Goal: Answer question/provide support: Share knowledge or assist other users

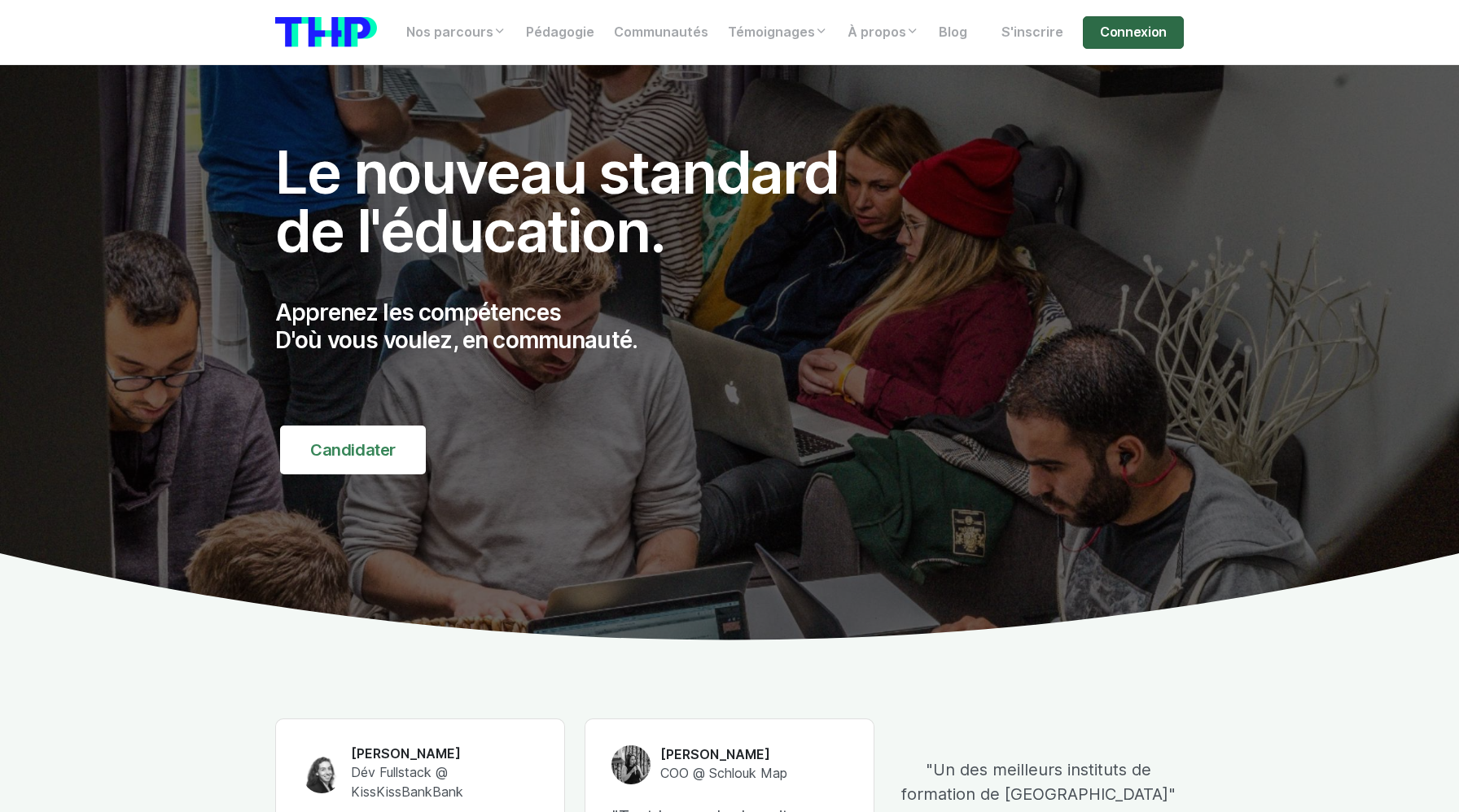
click at [1150, 31] on link "Connexion" at bounding box center [1133, 32] width 101 height 32
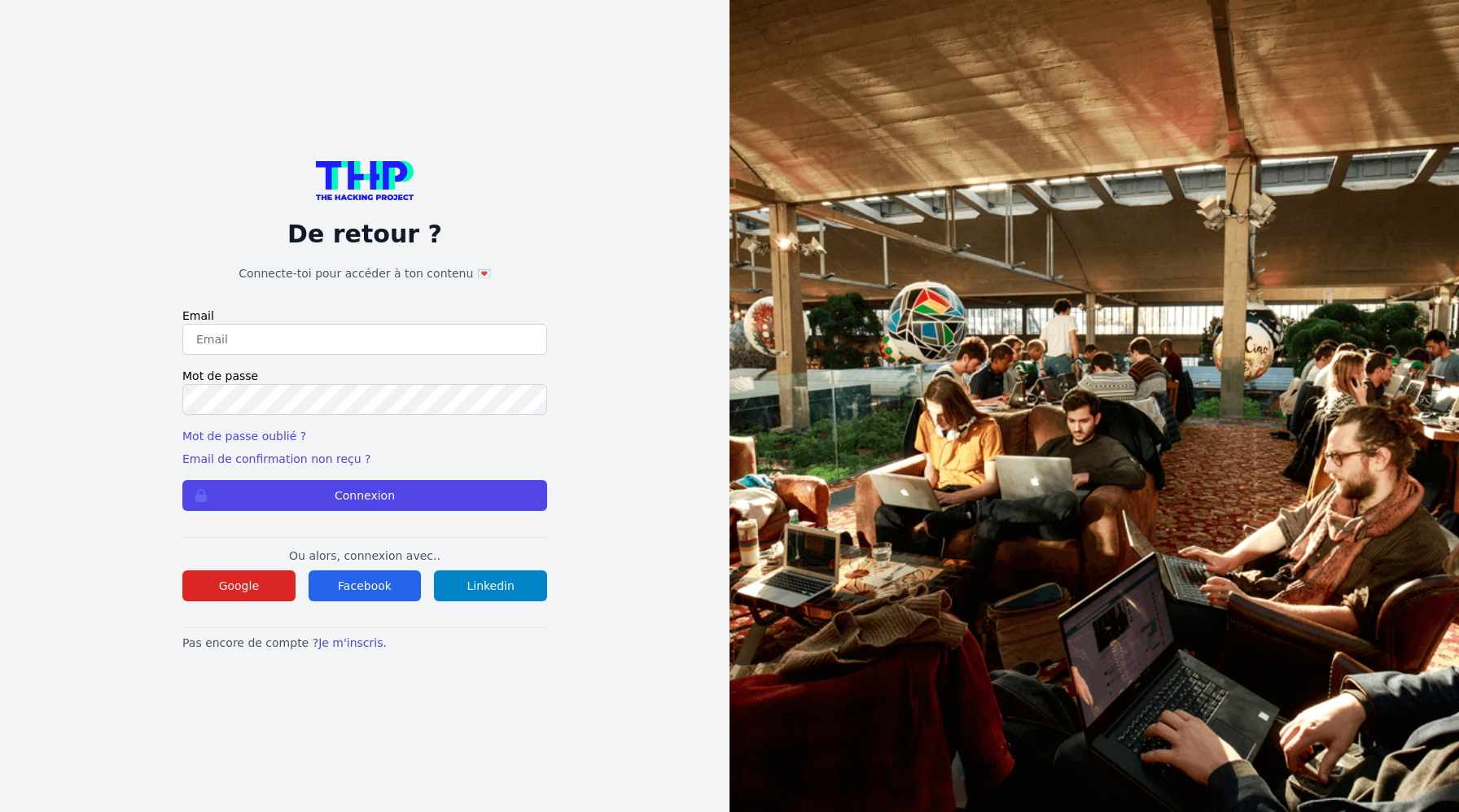
click at [419, 352] on input "email" at bounding box center [365, 339] width 365 height 31
type input "lucas.mrda@outlook.fr"
click at [182, 481] on button "Connexion" at bounding box center [365, 495] width 365 height 31
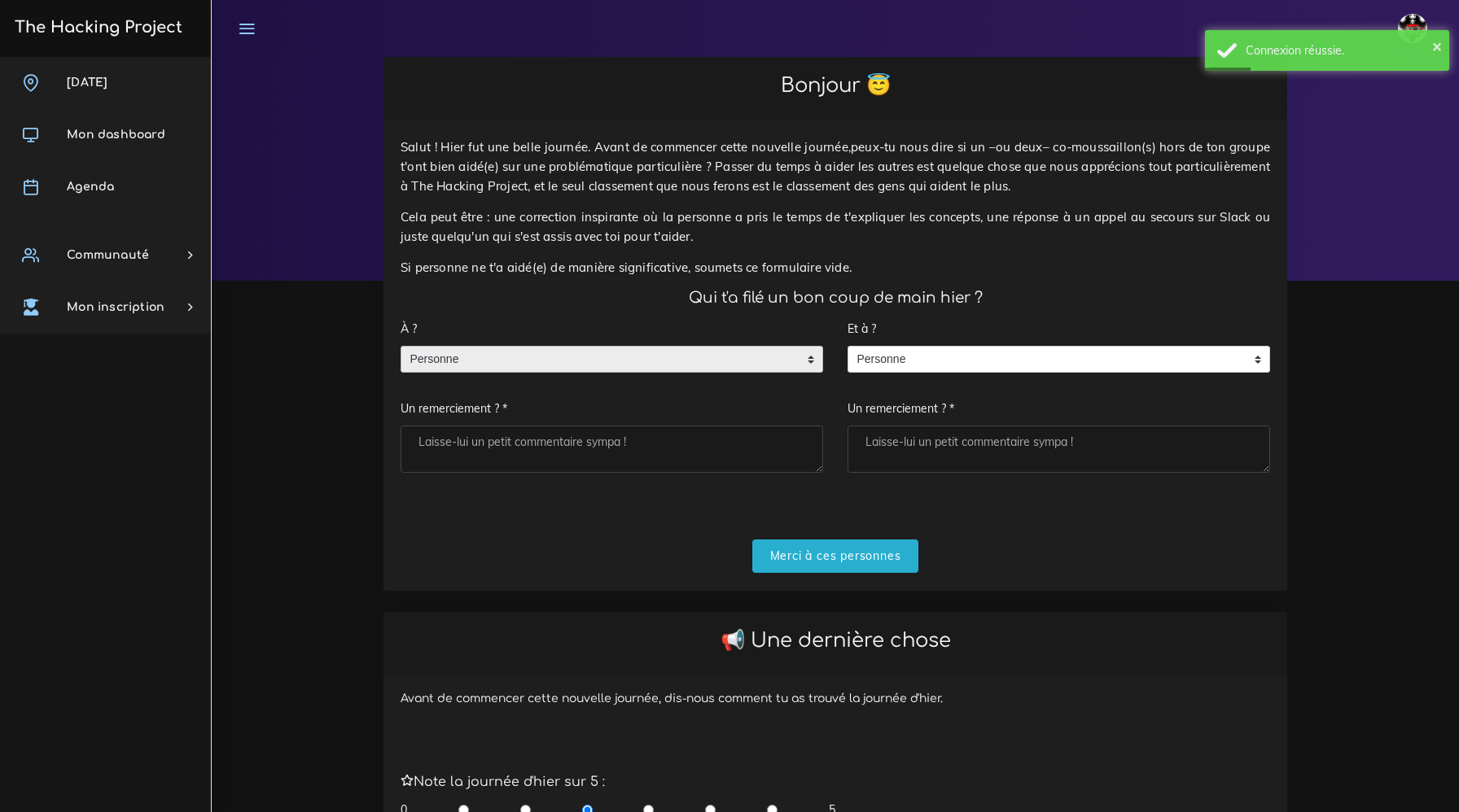
click at [570, 362] on span "Personne" at bounding box center [599, 359] width 396 height 26
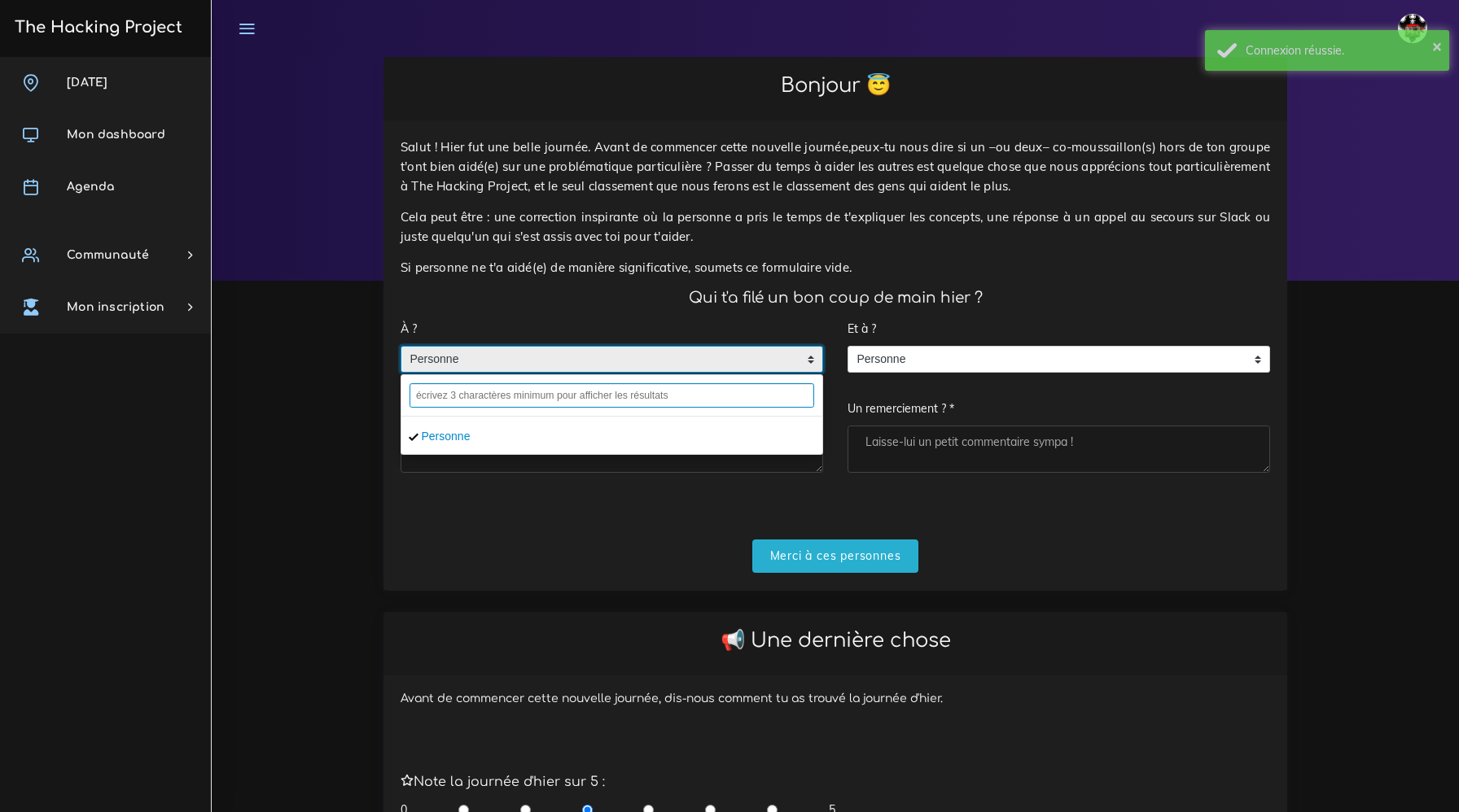
click at [552, 397] on input "text" at bounding box center [611, 395] width 405 height 24
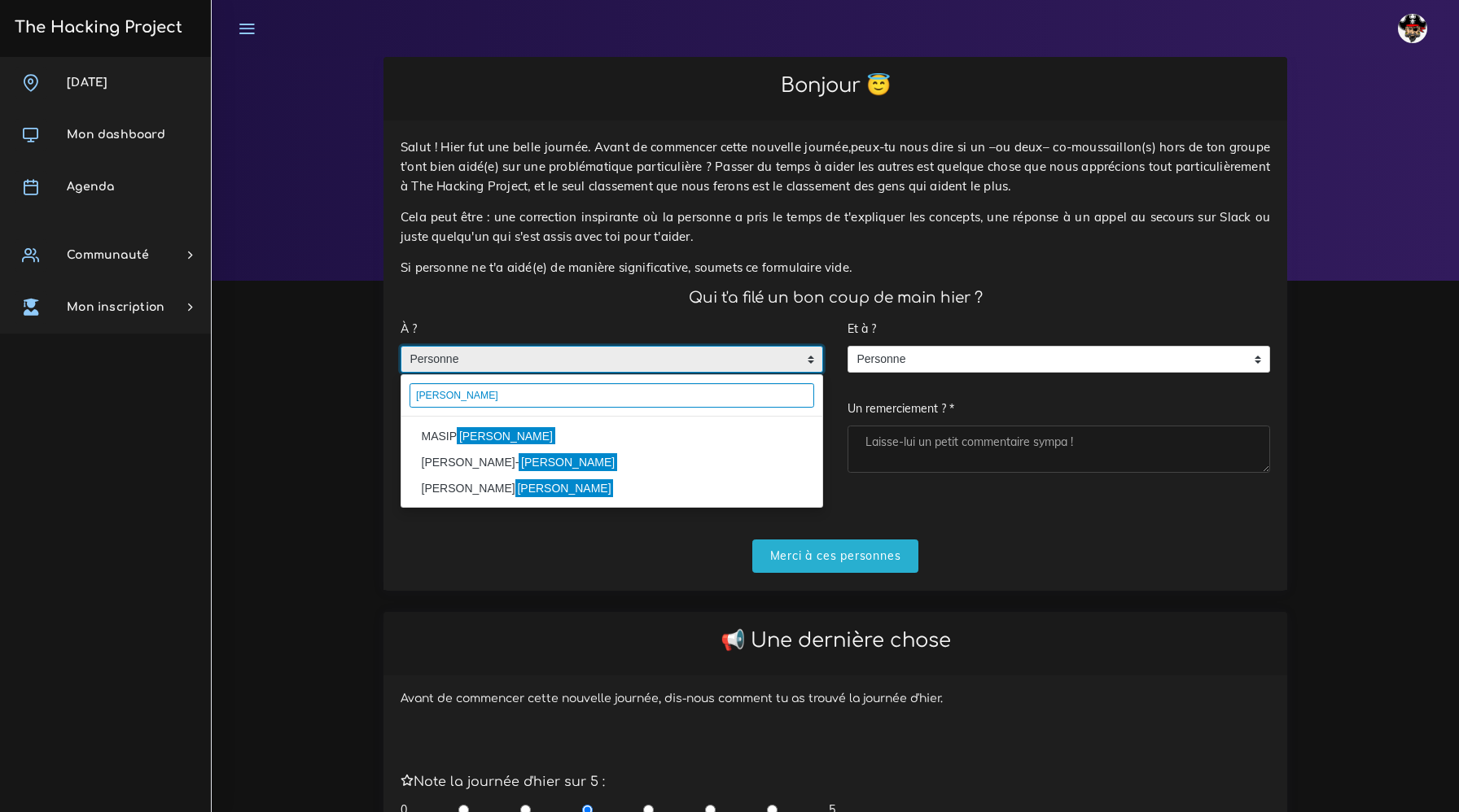
type input "pablo"
click at [460, 433] on mark "Pablo" at bounding box center [506, 435] width 98 height 18
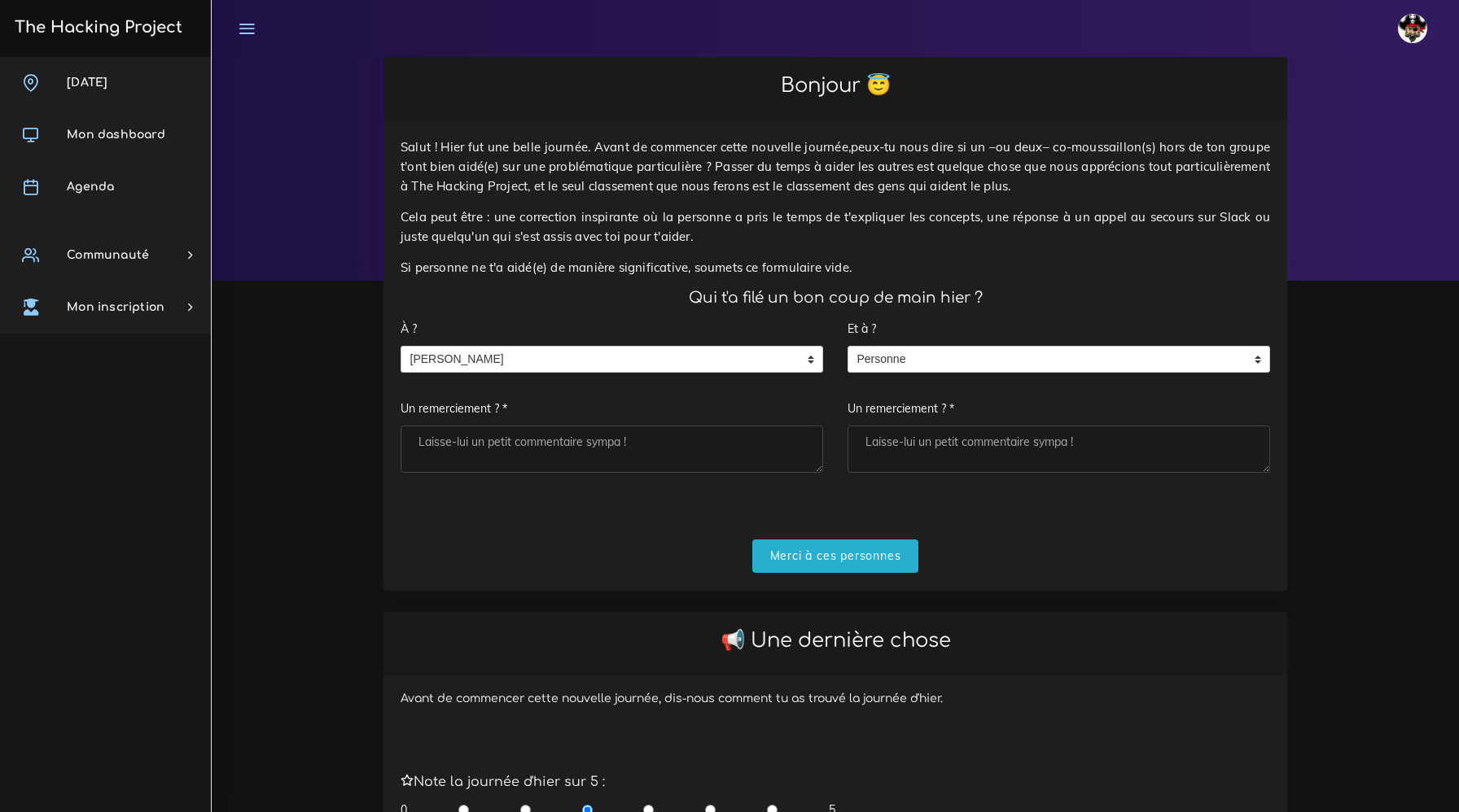
click at [605, 443] on textarea "Un remerciement ? *" at bounding box center [611, 449] width 422 height 47
type textarea "boss"
click at [940, 353] on span "Personne" at bounding box center [1047, 359] width 396 height 26
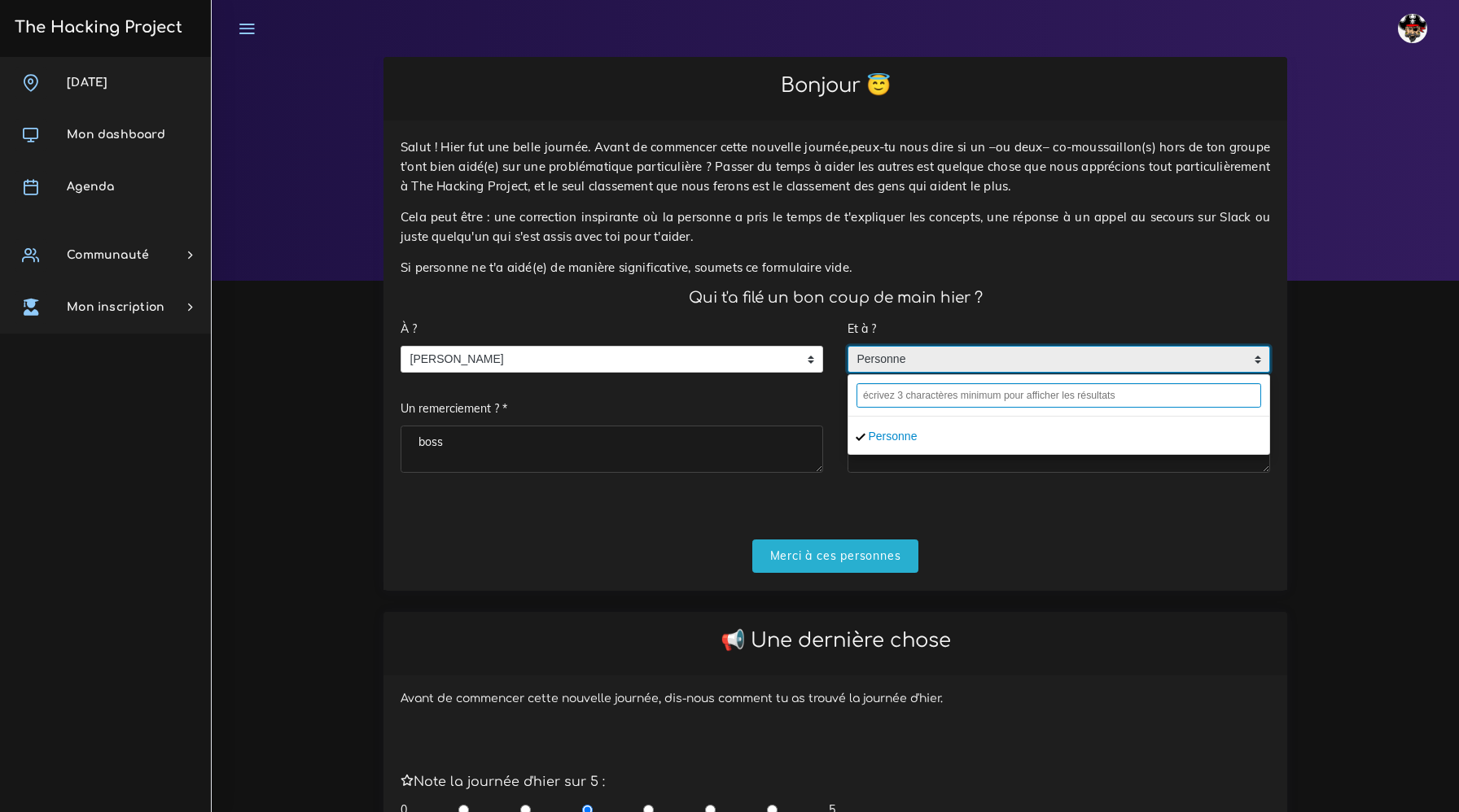
click at [948, 399] on input "text" at bounding box center [1059, 395] width 405 height 24
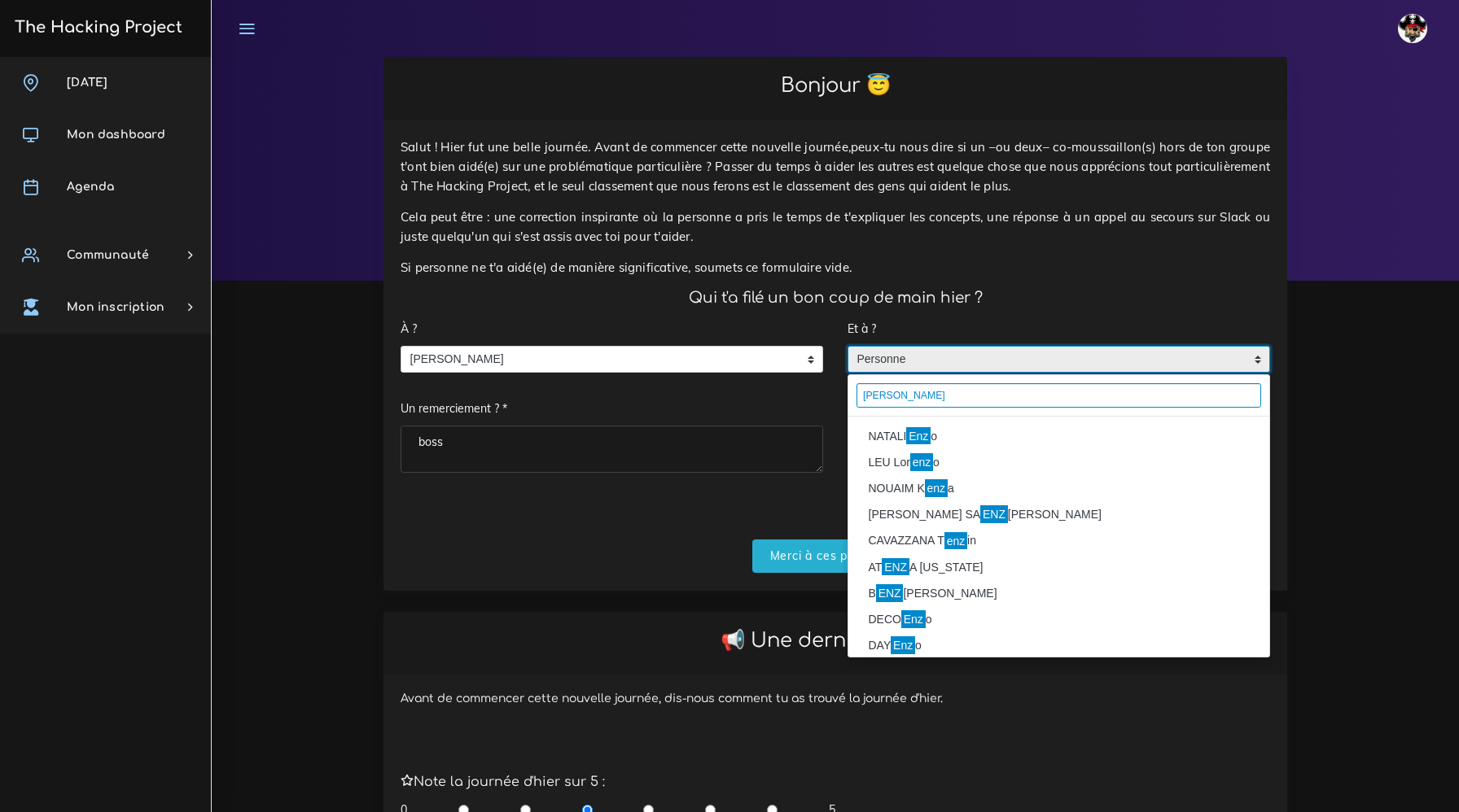
type input "enzo"
click at [962, 433] on li "NATALI Enz o" at bounding box center [1059, 436] width 421 height 26
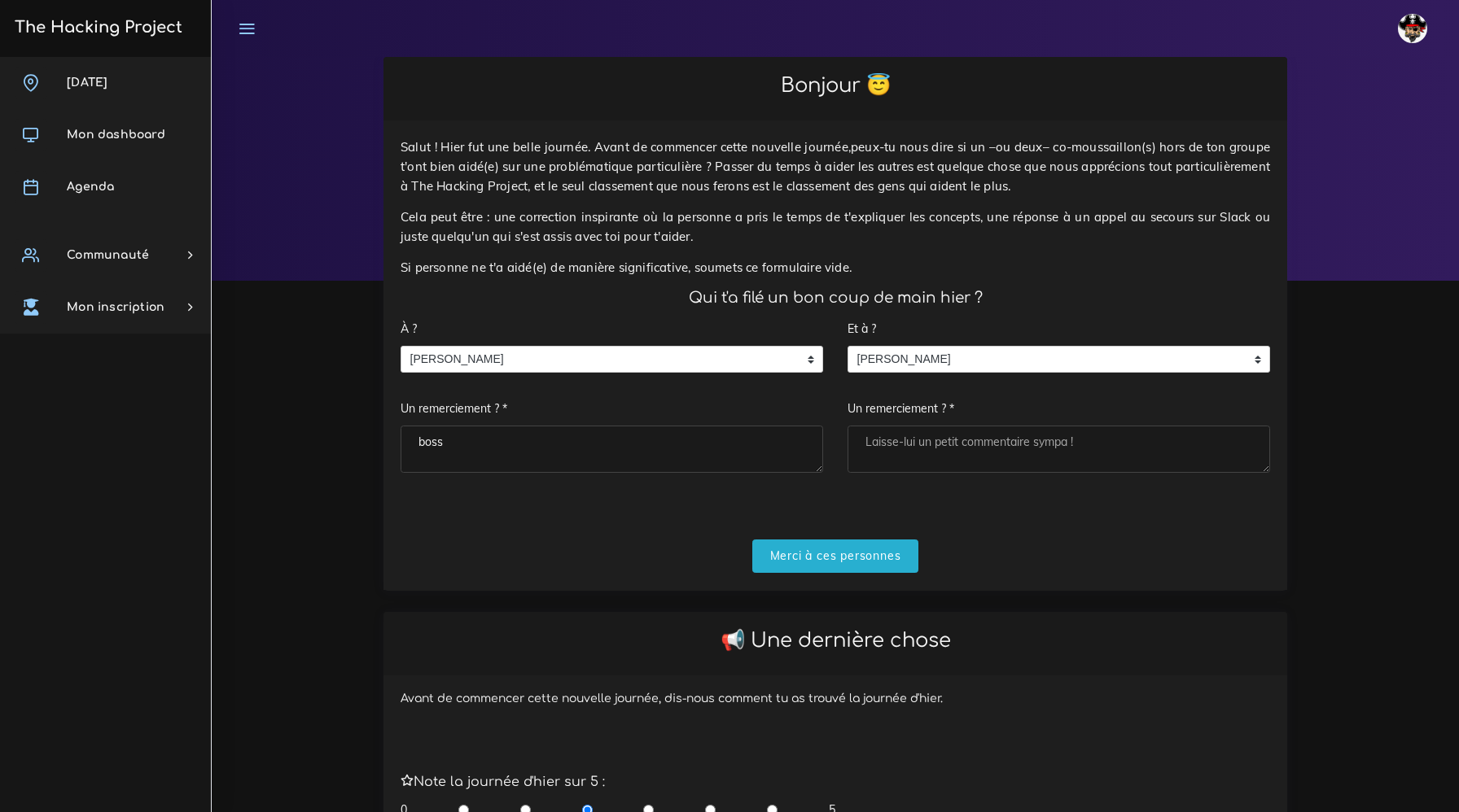
click at [928, 429] on textarea "Un remerciement ? *" at bounding box center [1059, 449] width 422 height 47
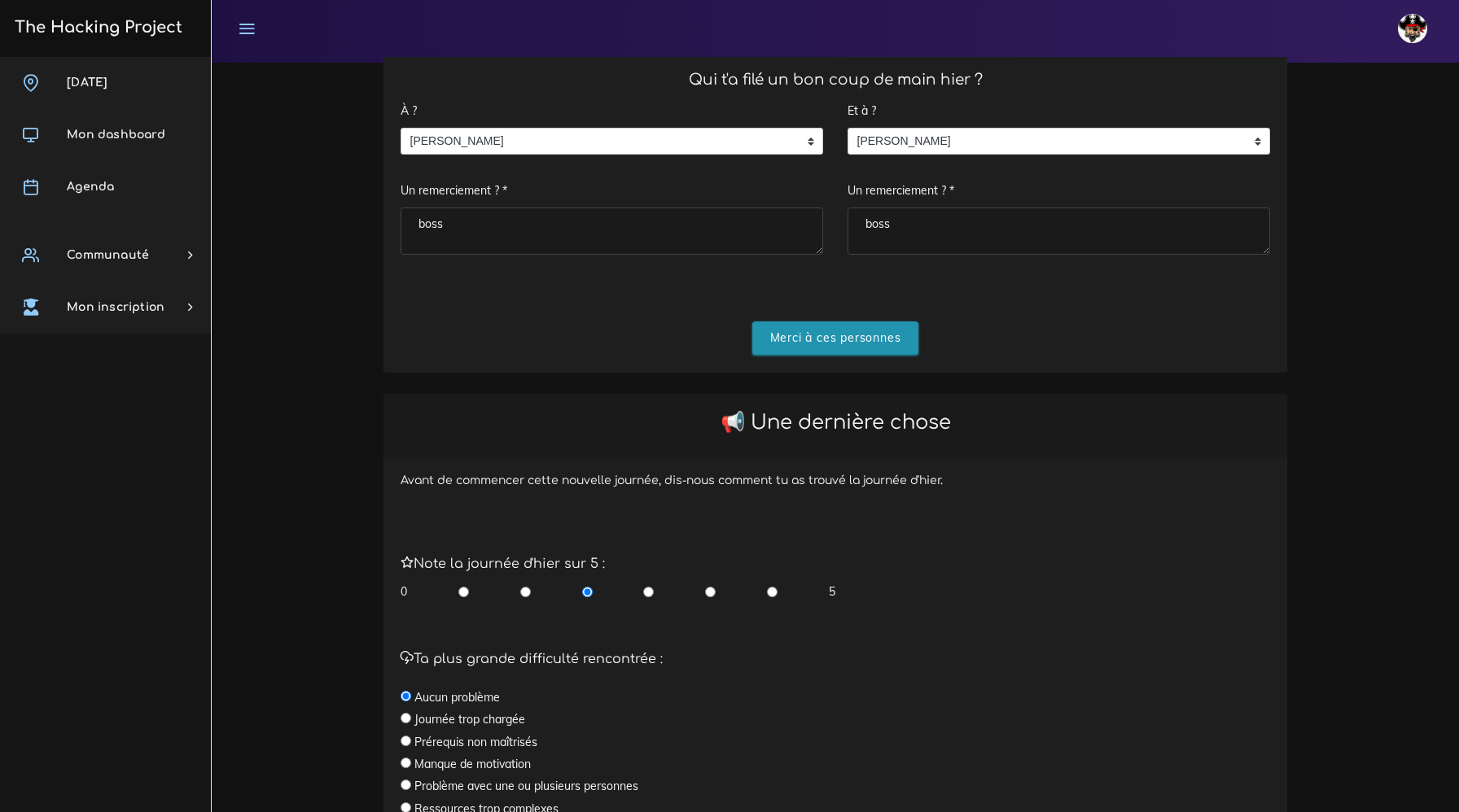
scroll to position [230, 0]
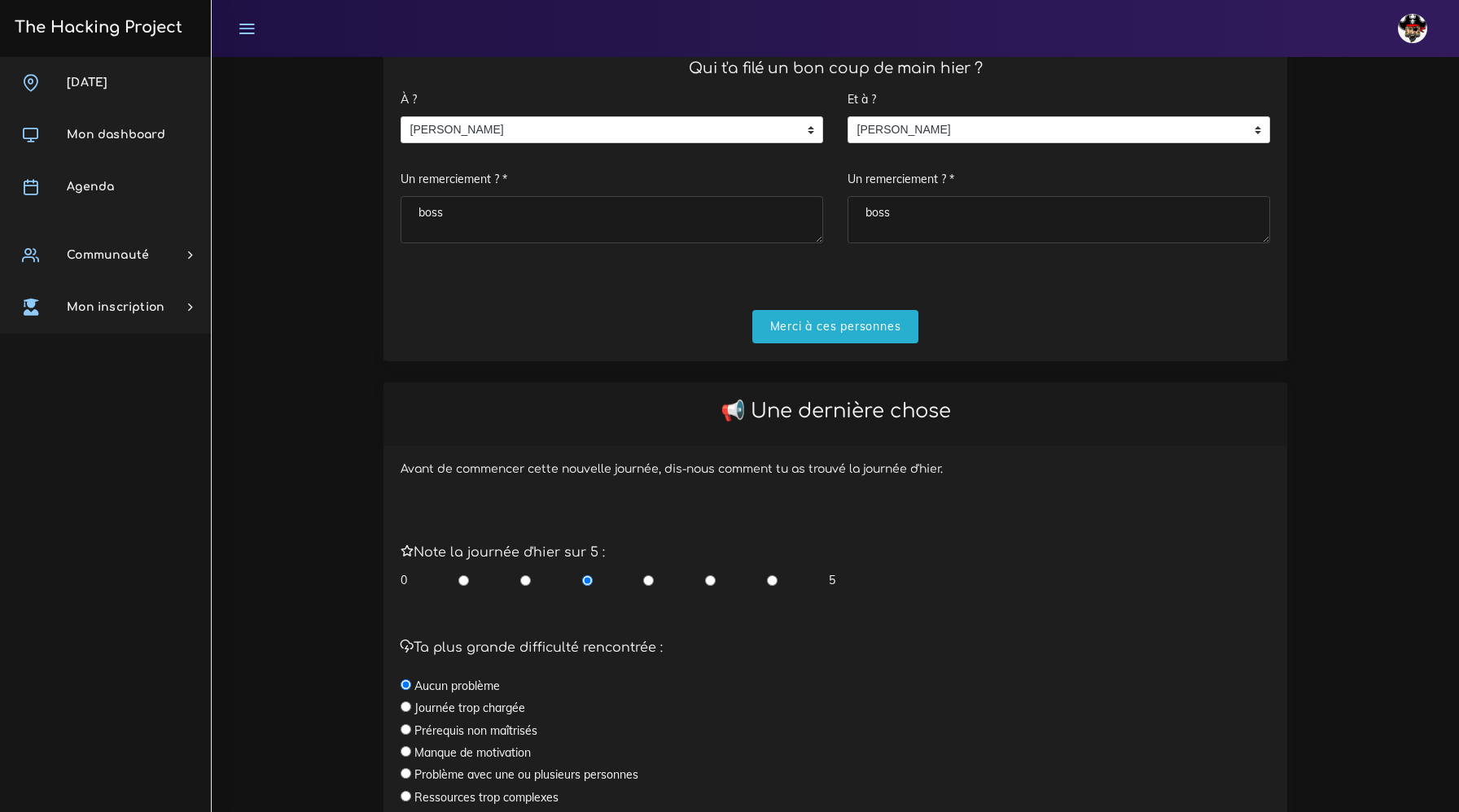
type textarea "boss"
click at [709, 583] on input "radio" at bounding box center [710, 581] width 10 height 17
radio input "true"
click at [806, 321] on input "Merci à ces personnes" at bounding box center [836, 327] width 167 height 33
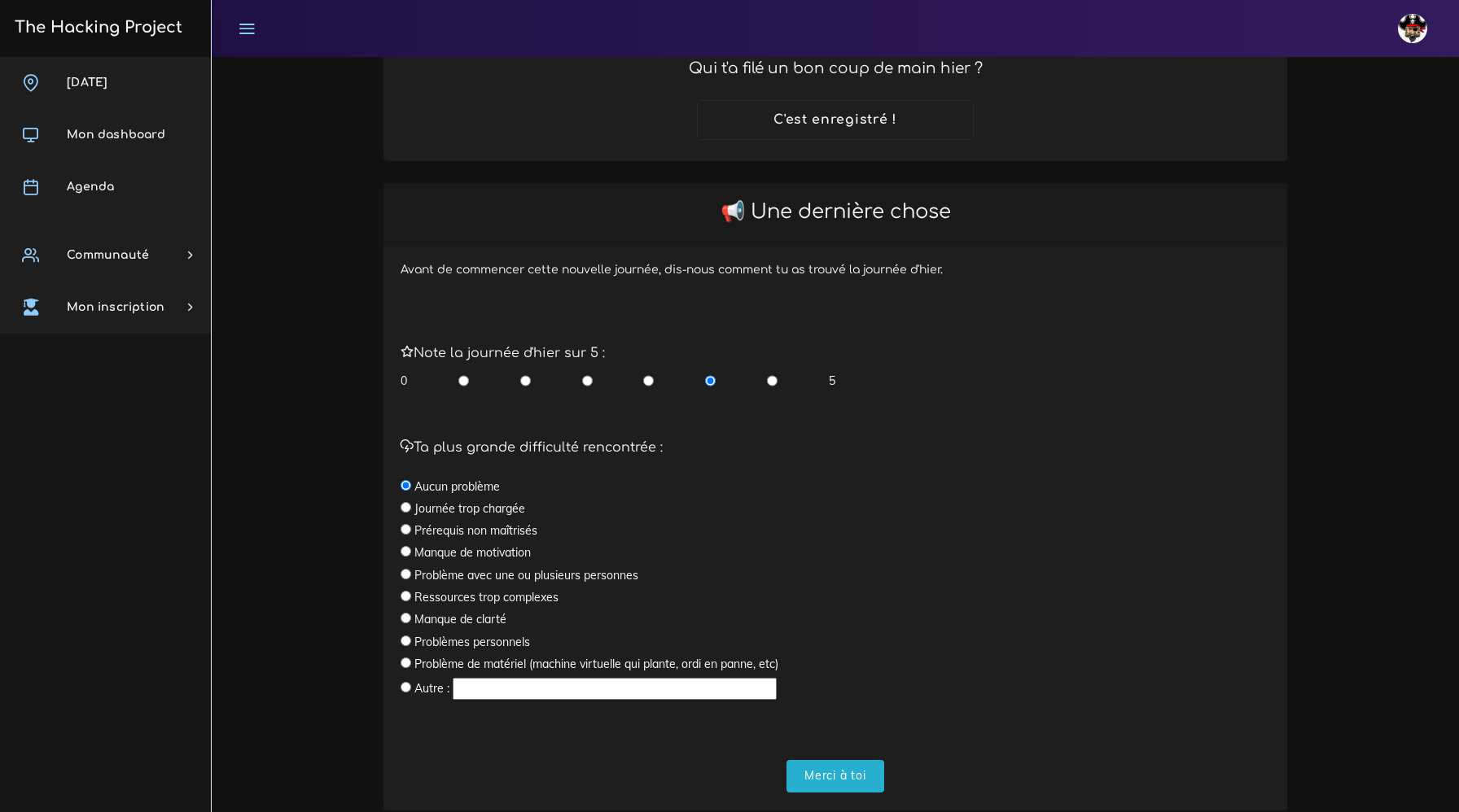
scroll to position [274, 0]
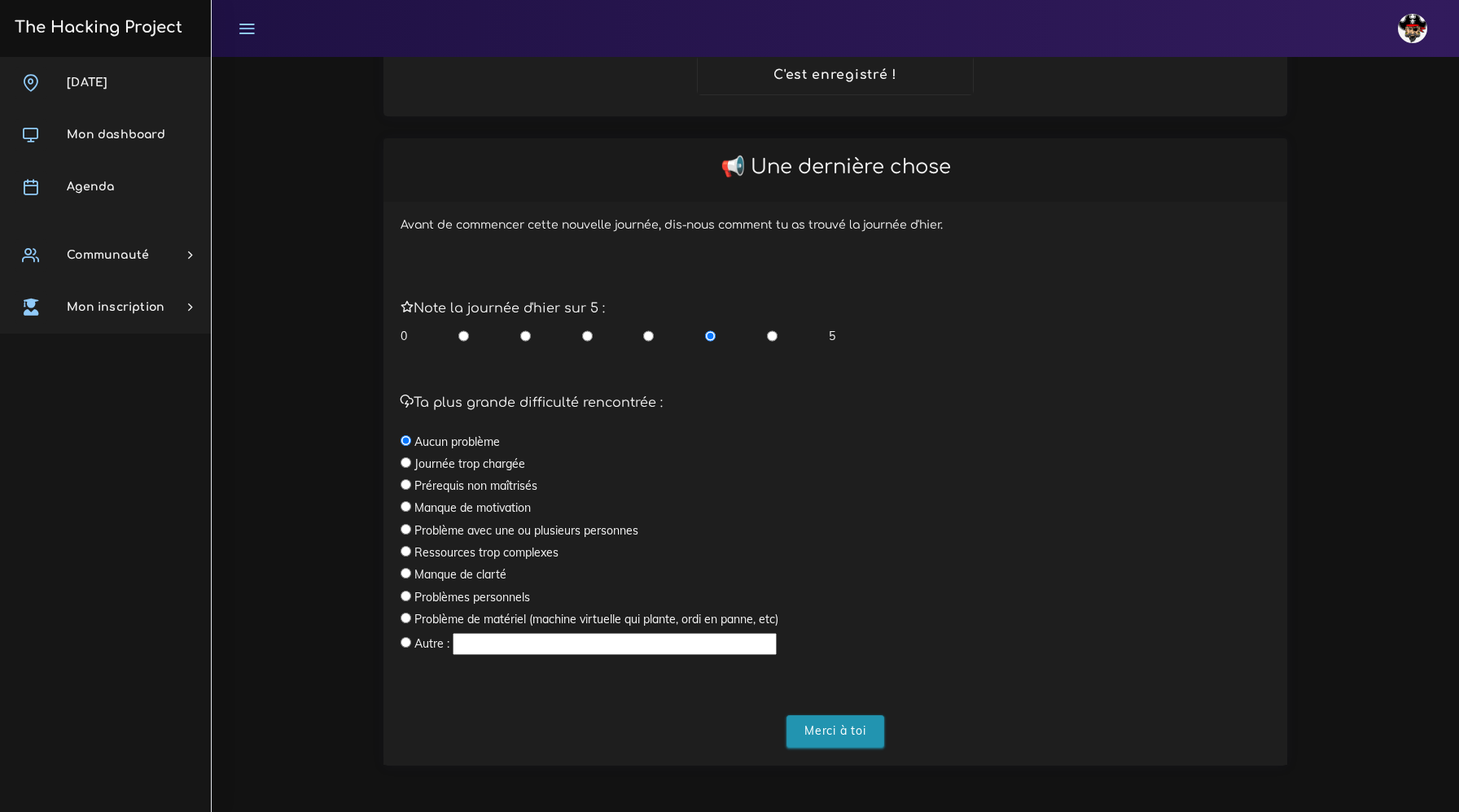
click at [835, 738] on input "Merci à toi" at bounding box center [835, 731] width 97 height 33
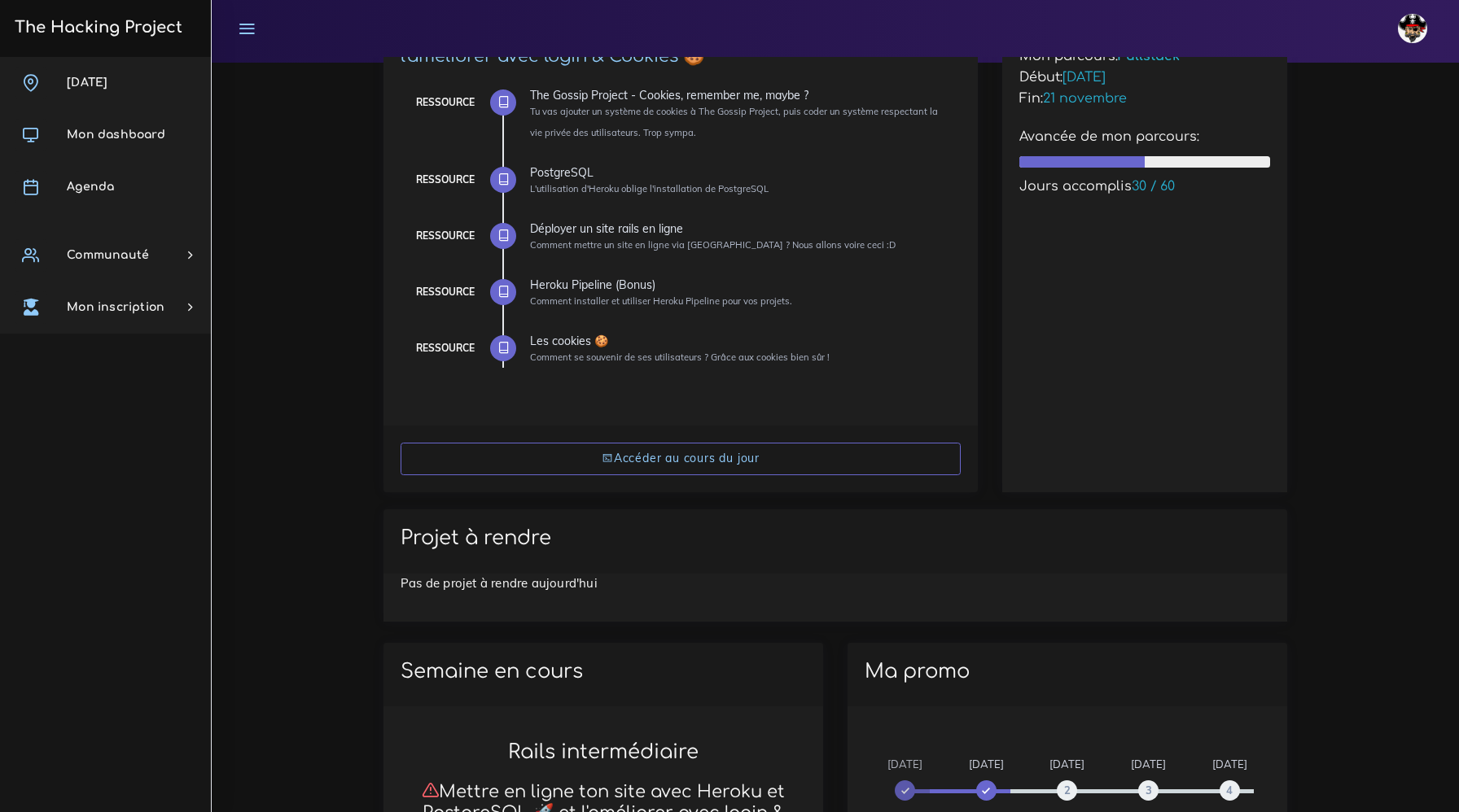
scroll to position [222, 0]
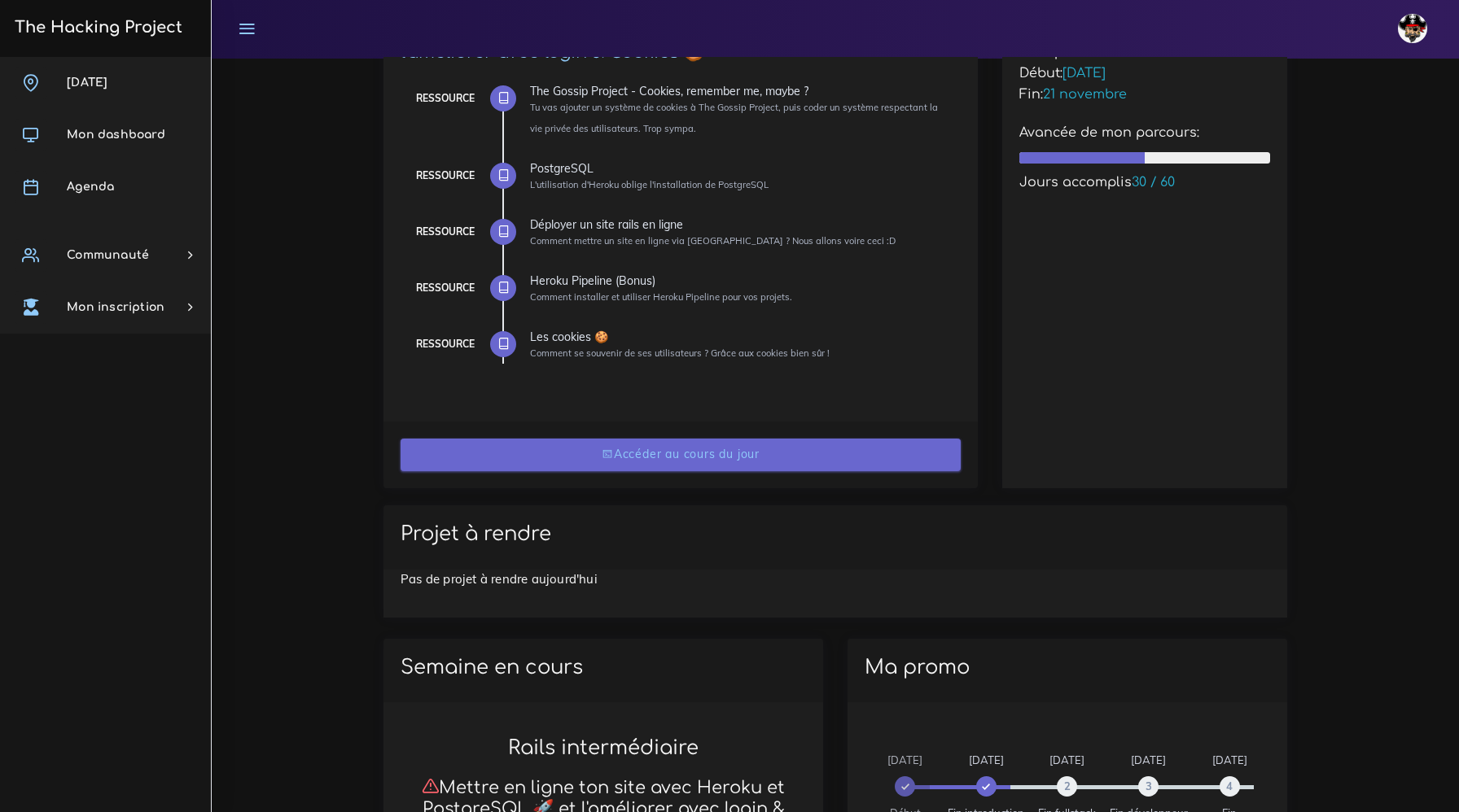
click at [741, 454] on link "Accéder au cours du jour" at bounding box center [680, 456] width 560 height 33
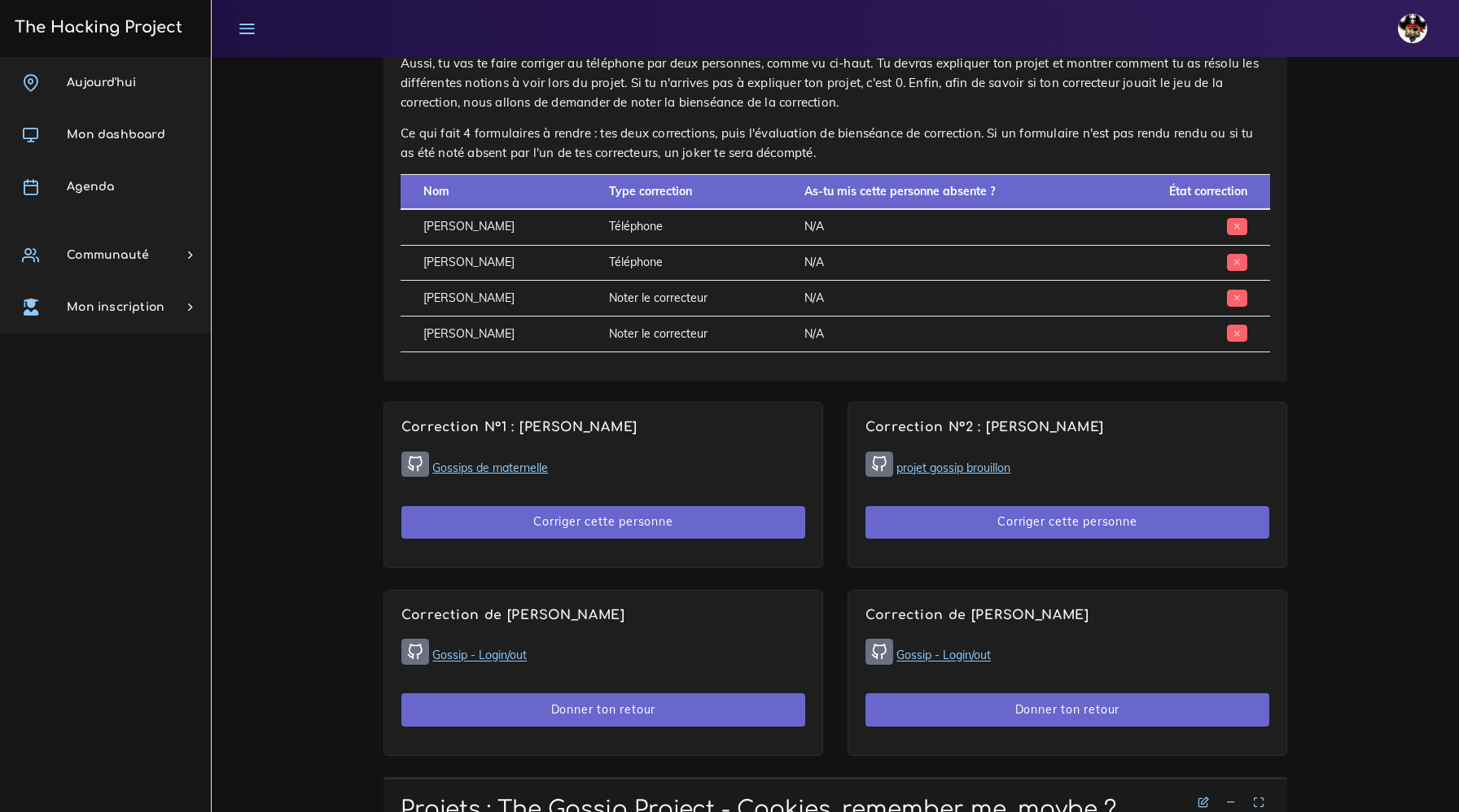
scroll to position [983, 0]
click at [926, 472] on link "projet gossip brouillon" at bounding box center [953, 468] width 114 height 15
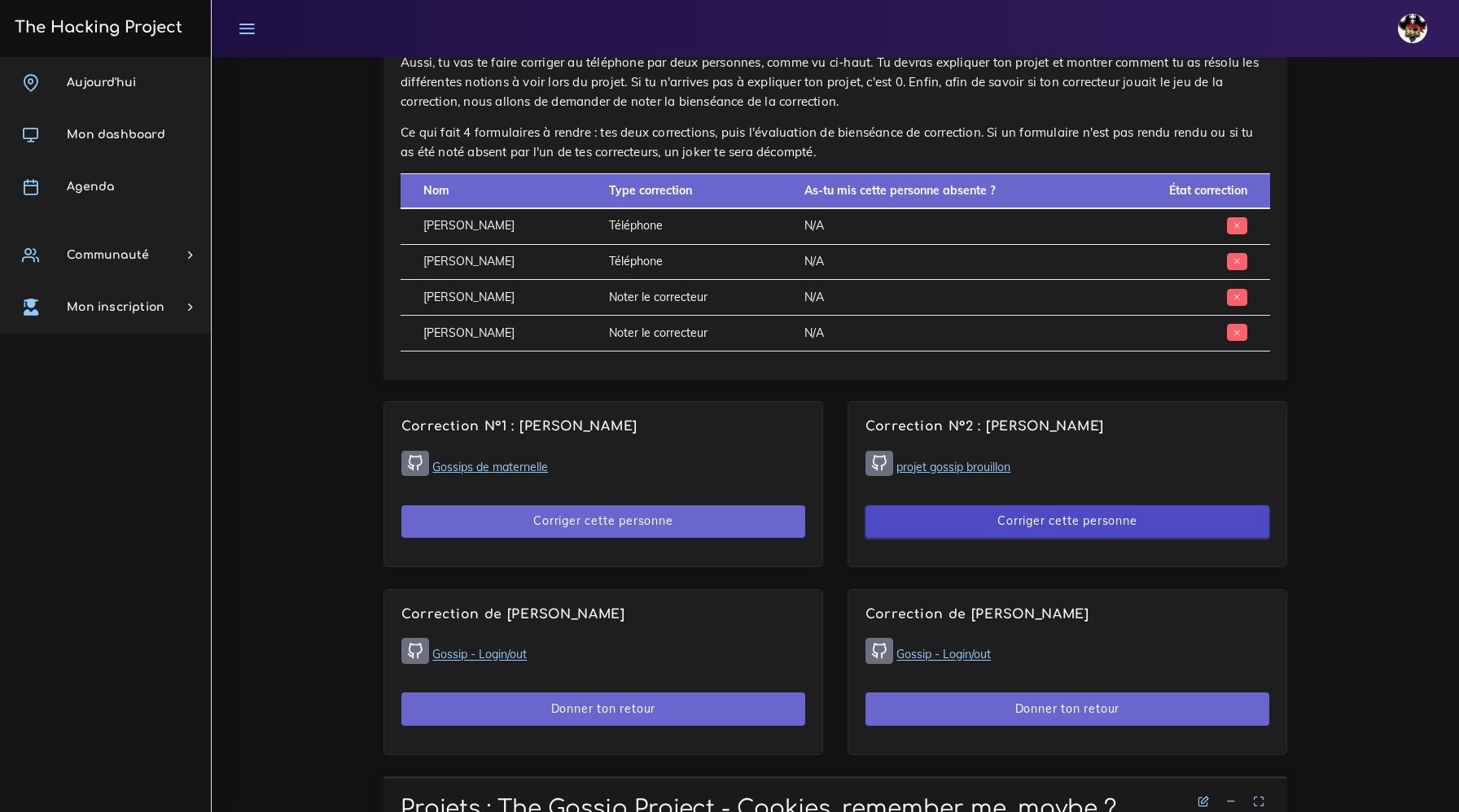
click at [1030, 526] on button "Corriger cette personne" at bounding box center [1067, 522] width 404 height 33
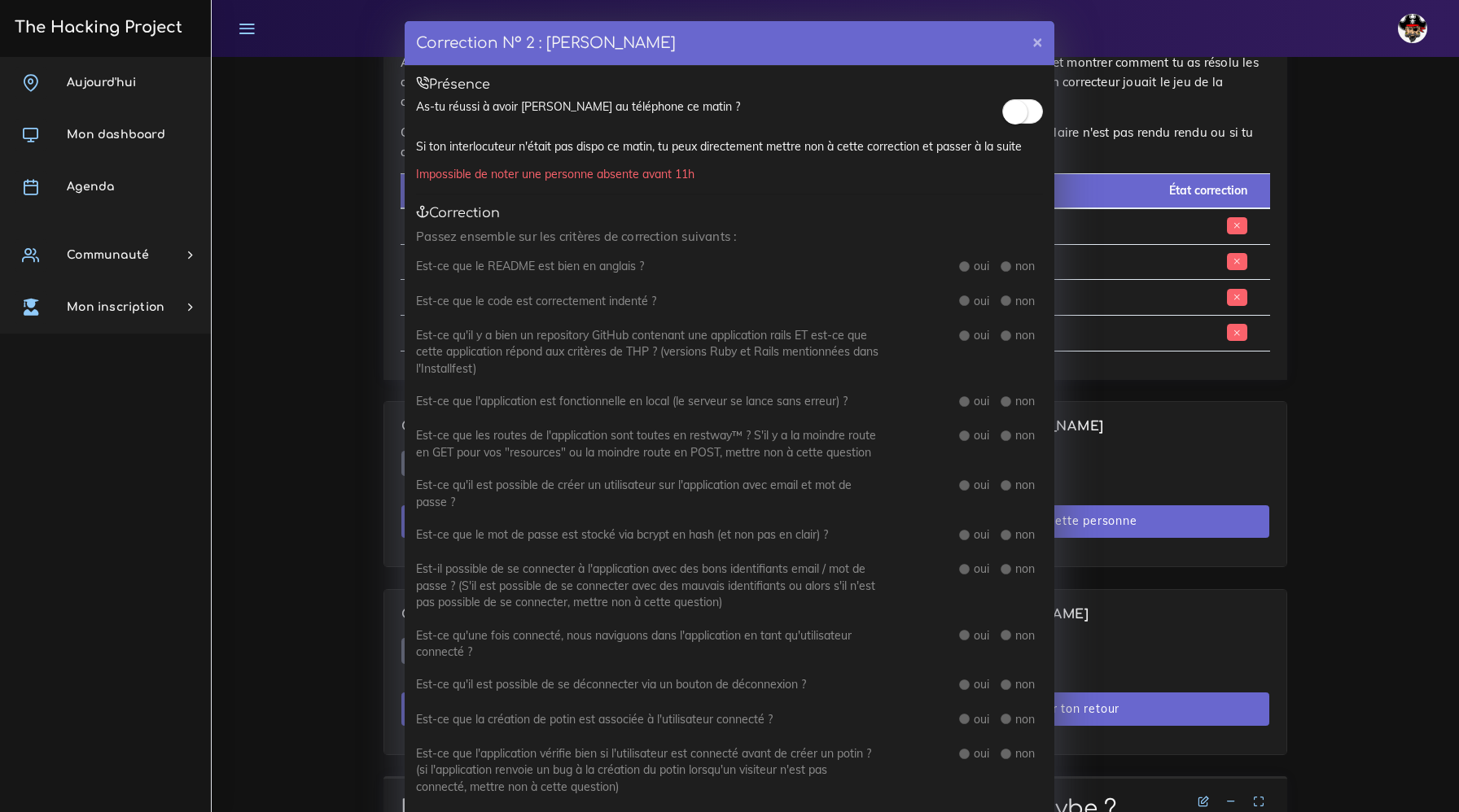
click at [1021, 119] on small at bounding box center [1015, 112] width 24 height 24
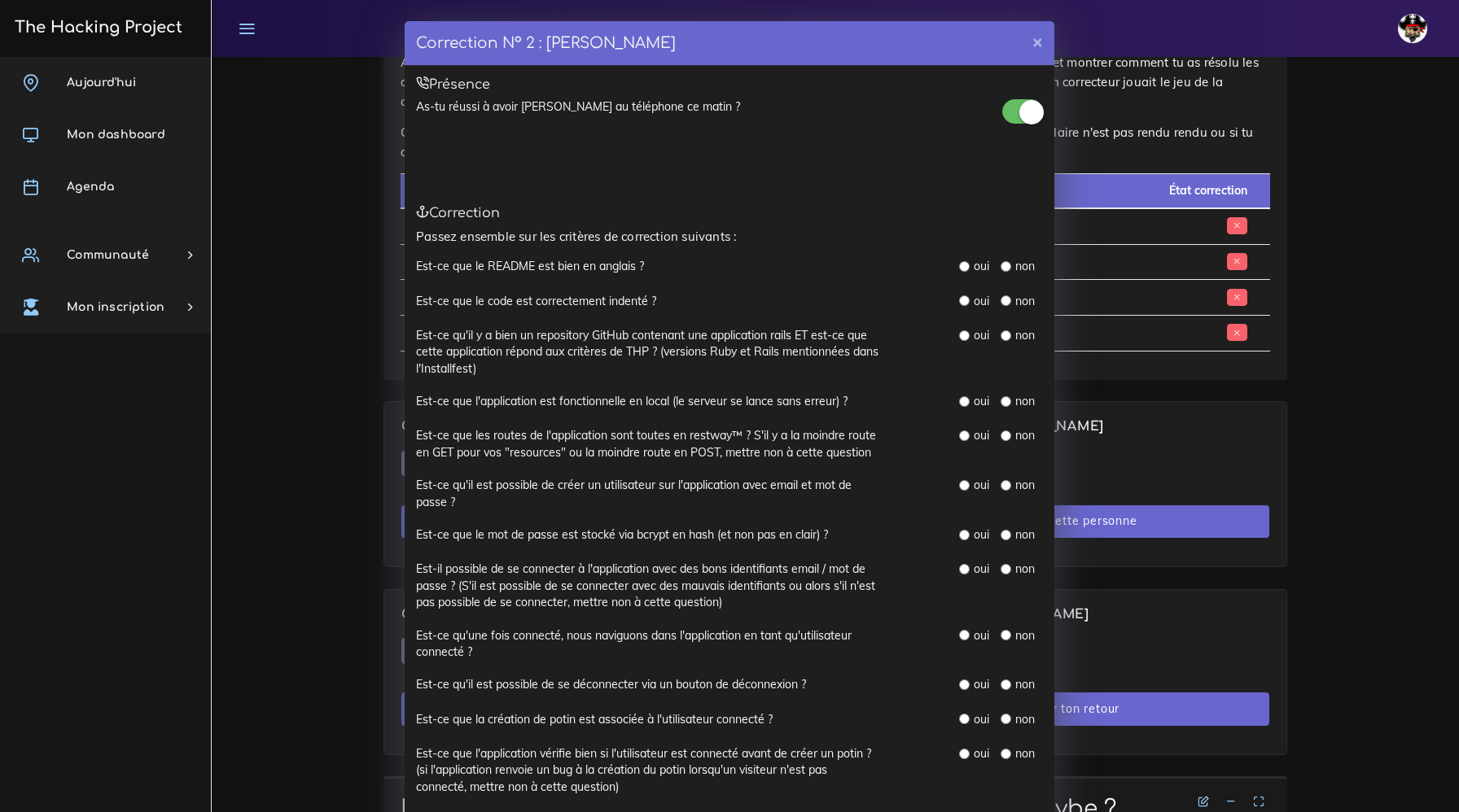
click at [974, 271] on label "oui" at bounding box center [981, 267] width 16 height 17
click at [963, 265] on input "radio" at bounding box center [963, 266] width 10 height 10
radio input "true"
click at [963, 306] on input "radio" at bounding box center [963, 300] width 10 height 10
radio input "true"
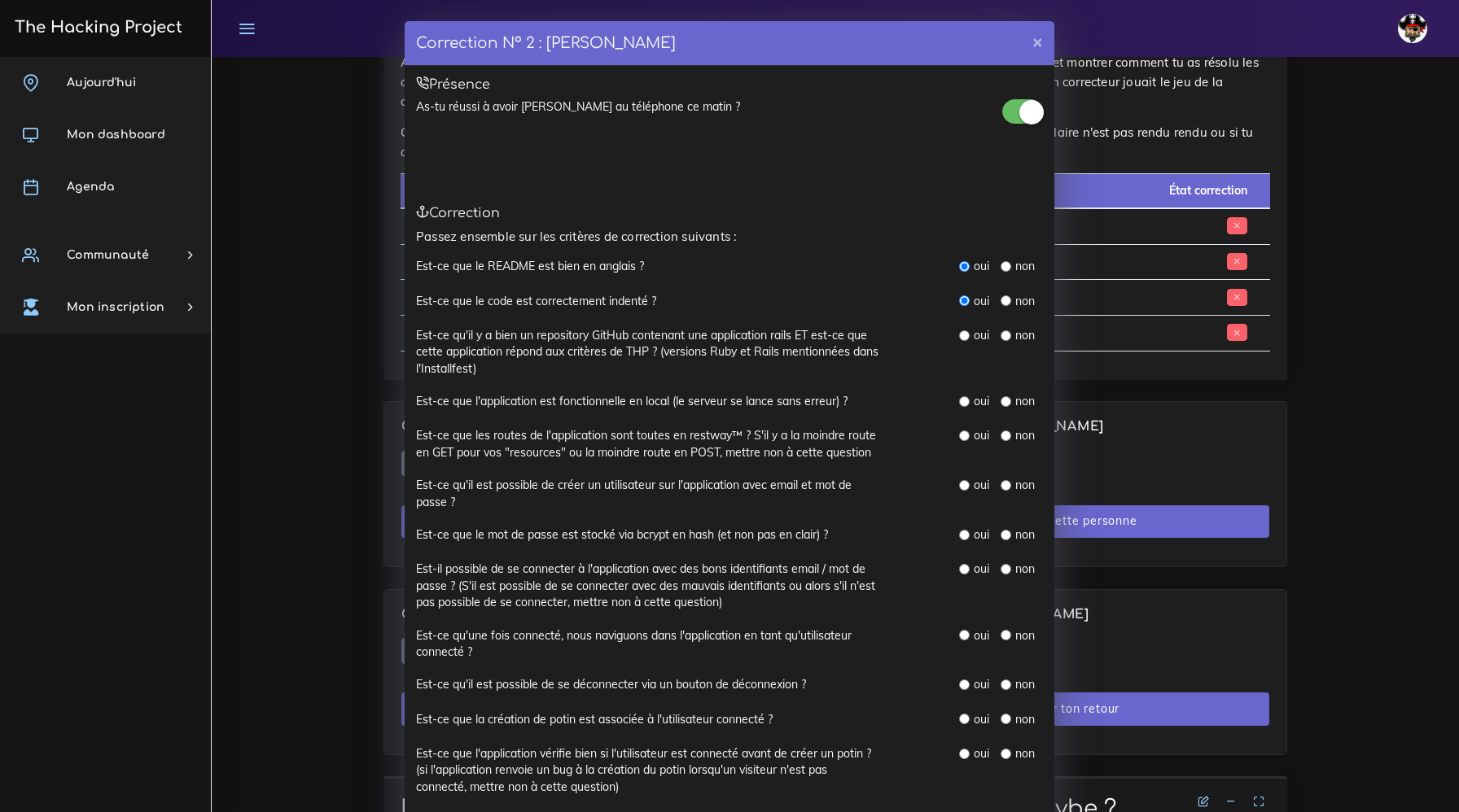
click at [964, 339] on input "radio" at bounding box center [963, 335] width 10 height 10
radio input "true"
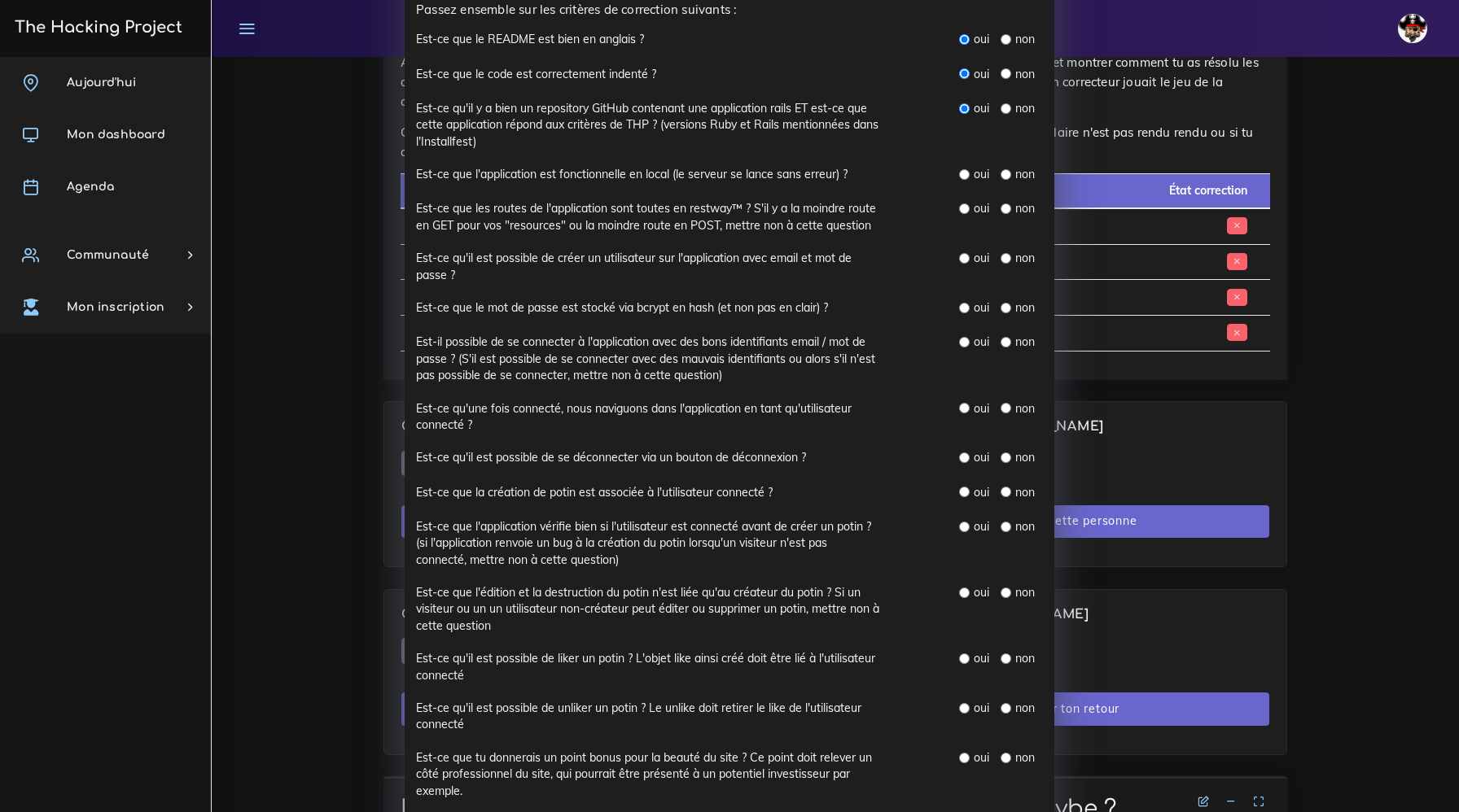
scroll to position [231, 0]
click at [1007, 173] on input "radio" at bounding box center [1005, 170] width 10 height 10
radio input "true"
click at [1008, 205] on input "radio" at bounding box center [1005, 205] width 10 height 10
radio input "true"
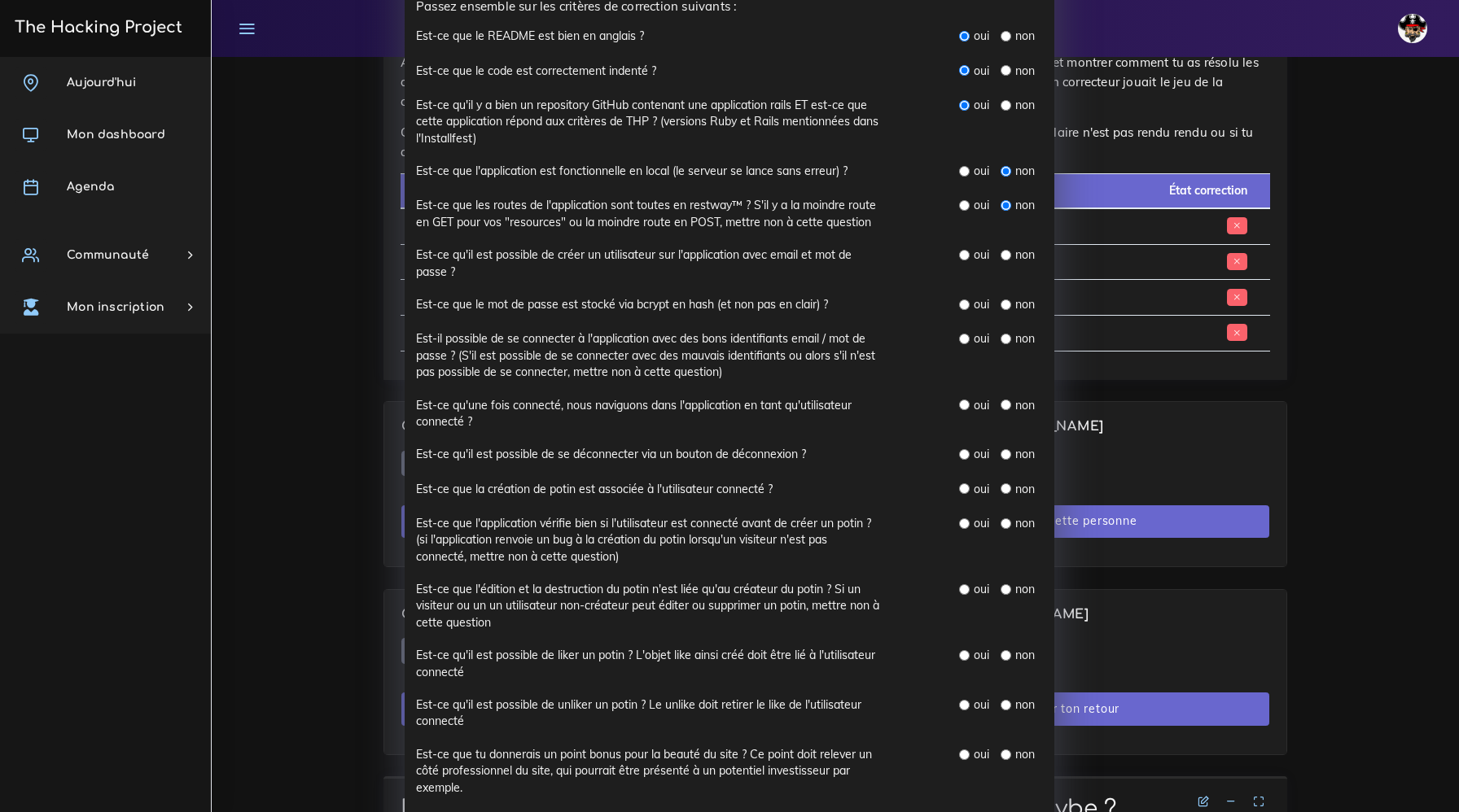
click at [1007, 258] on input "radio" at bounding box center [1005, 255] width 10 height 10
radio input "true"
click at [1004, 305] on input "radio" at bounding box center [1005, 304] width 10 height 10
radio input "true"
click at [1006, 341] on input "radio" at bounding box center [1005, 338] width 10 height 10
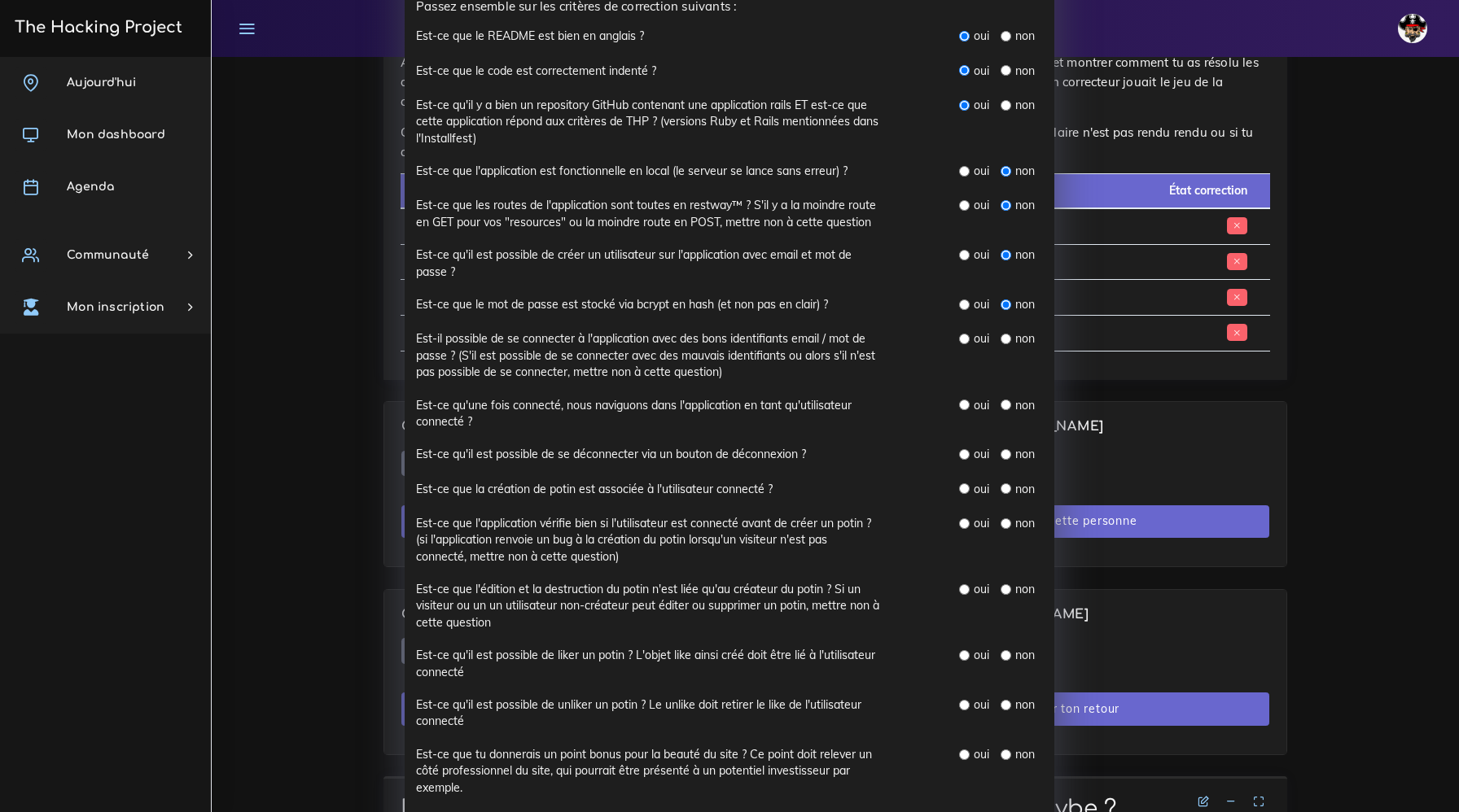
radio input "true"
click at [1004, 406] on input "radio" at bounding box center [1005, 404] width 10 height 10
radio input "true"
click at [1005, 457] on input "radio" at bounding box center [1005, 454] width 10 height 10
radio input "true"
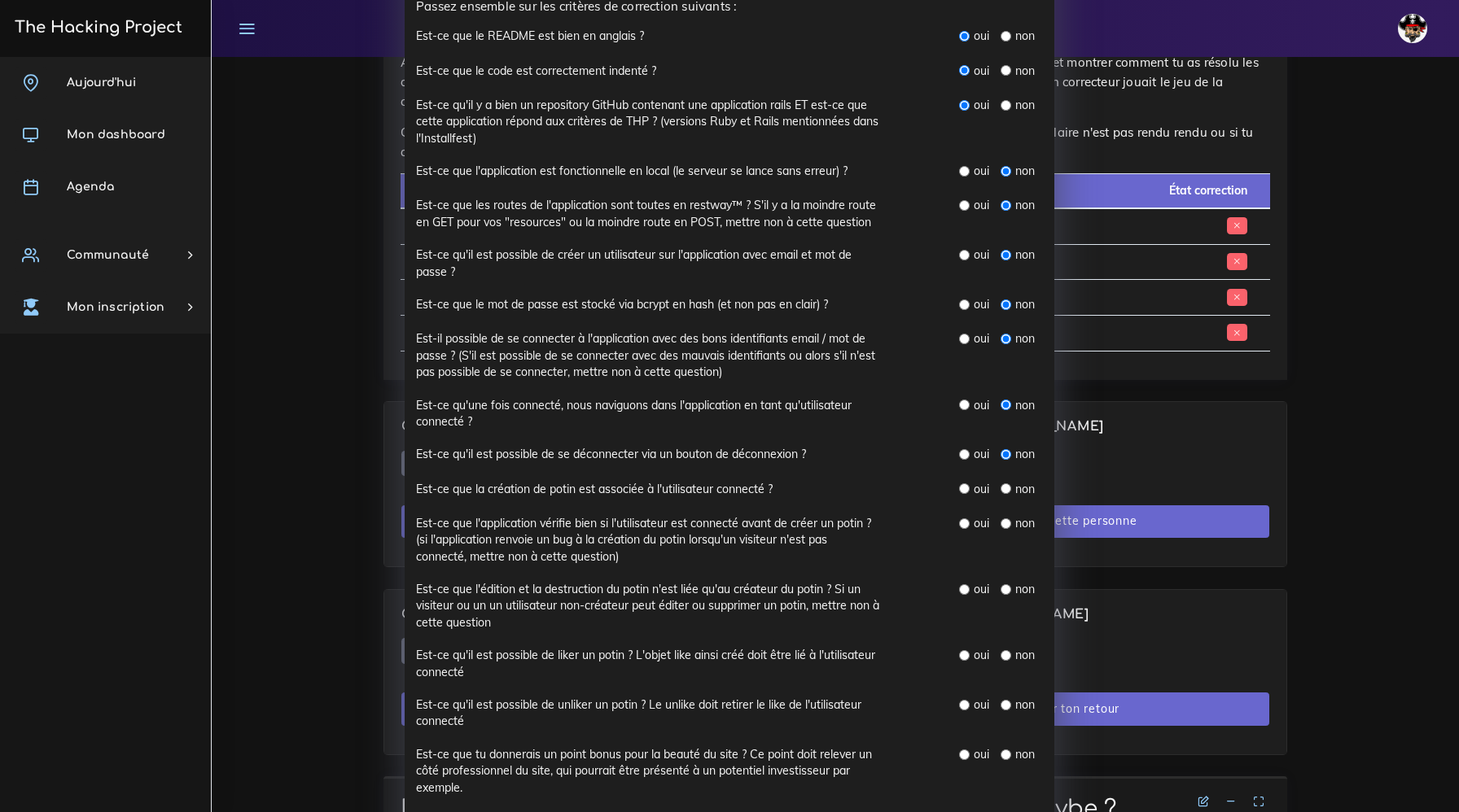
click at [1005, 488] on input "radio" at bounding box center [1005, 488] width 10 height 10
radio input "true"
click at [1005, 525] on input "radio" at bounding box center [1005, 523] width 10 height 10
radio input "true"
click at [1005, 592] on input "radio" at bounding box center [1005, 589] width 10 height 10
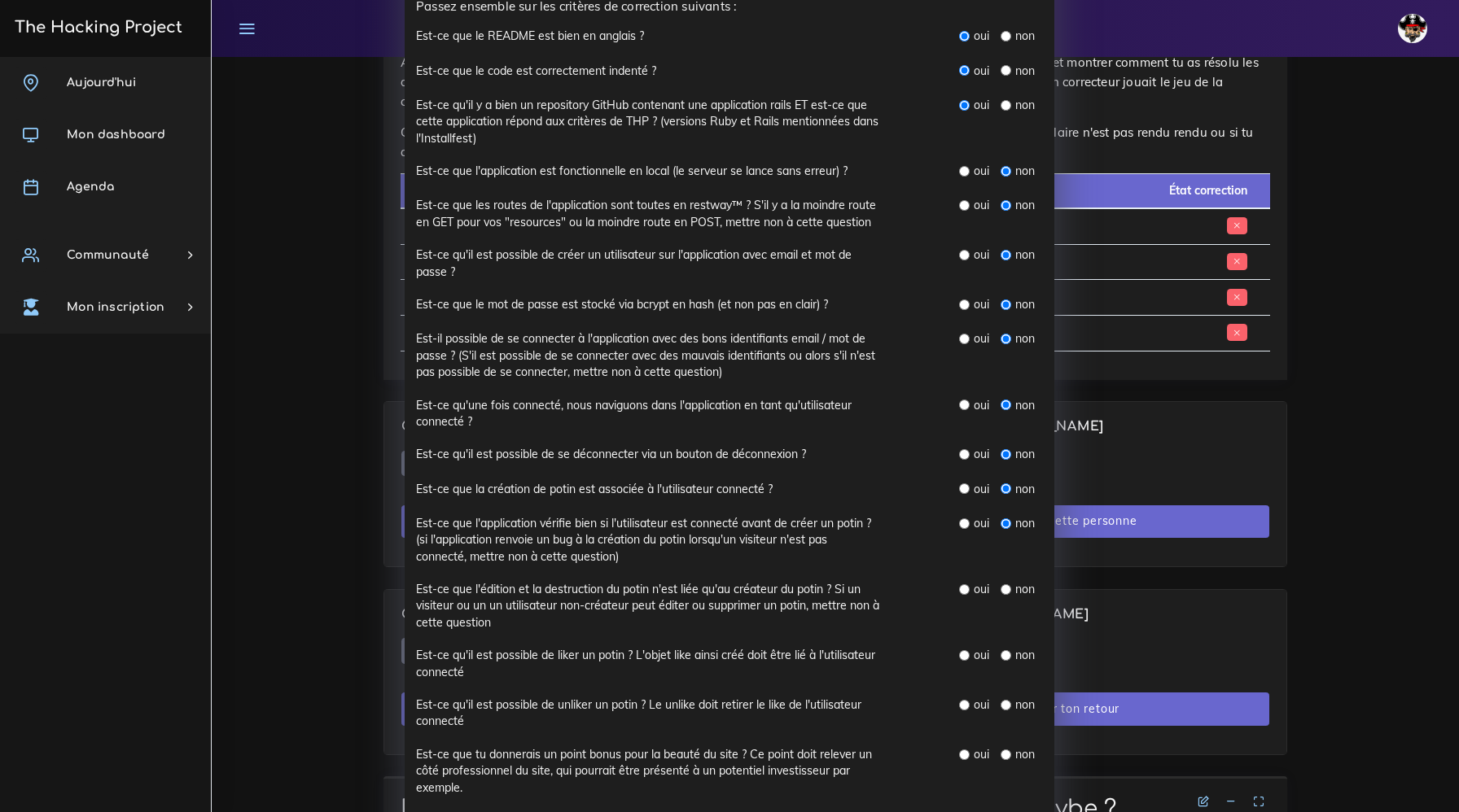
radio input "true"
click at [1008, 656] on input "radio" at bounding box center [1005, 655] width 10 height 10
radio input "true"
click at [1004, 710] on div "non" at bounding box center [1017, 705] width 33 height 17
click at [1004, 708] on input "radio" at bounding box center [1005, 705] width 10 height 10
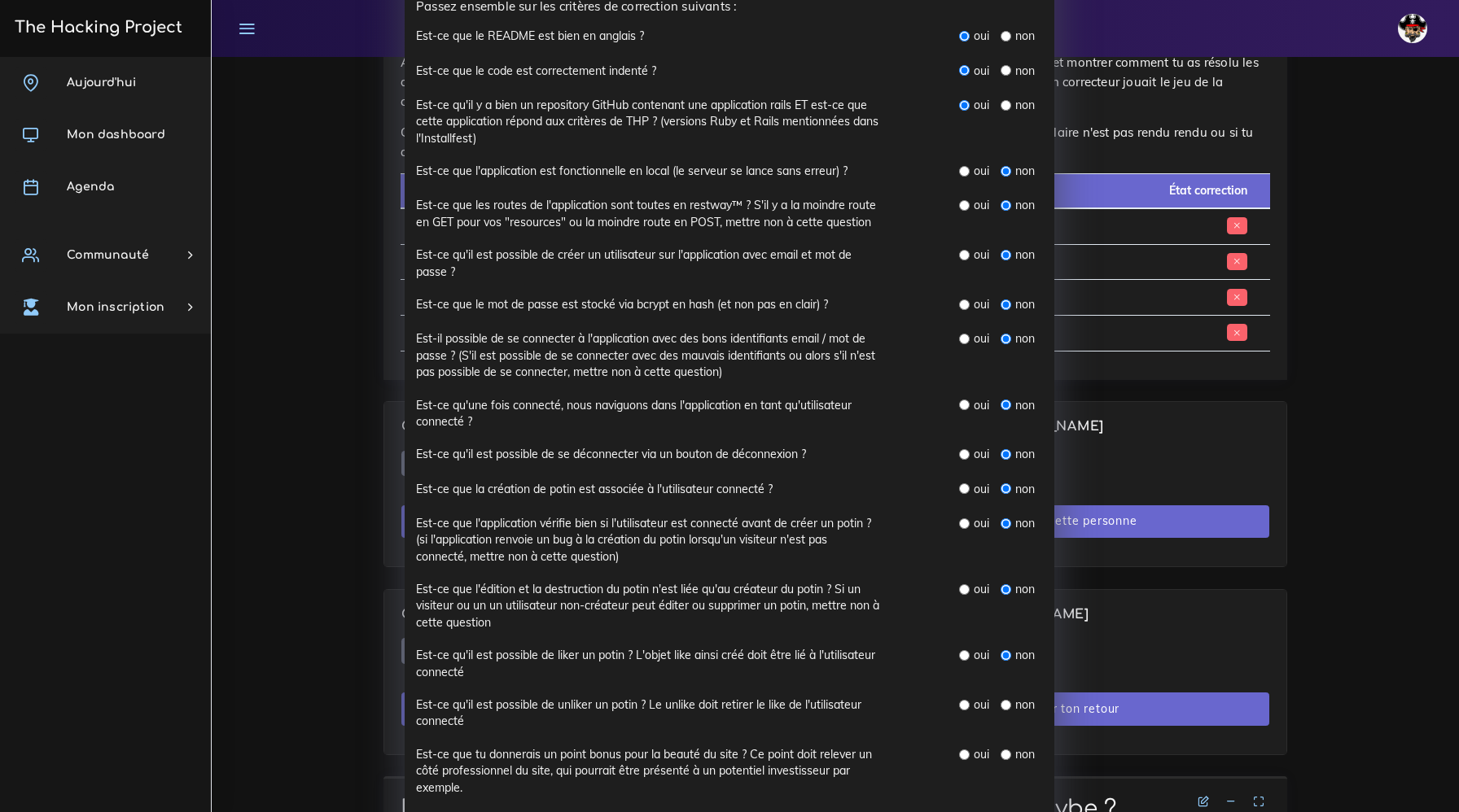
radio input "true"
click at [1005, 754] on input "radio" at bounding box center [1005, 754] width 10 height 10
radio input "true"
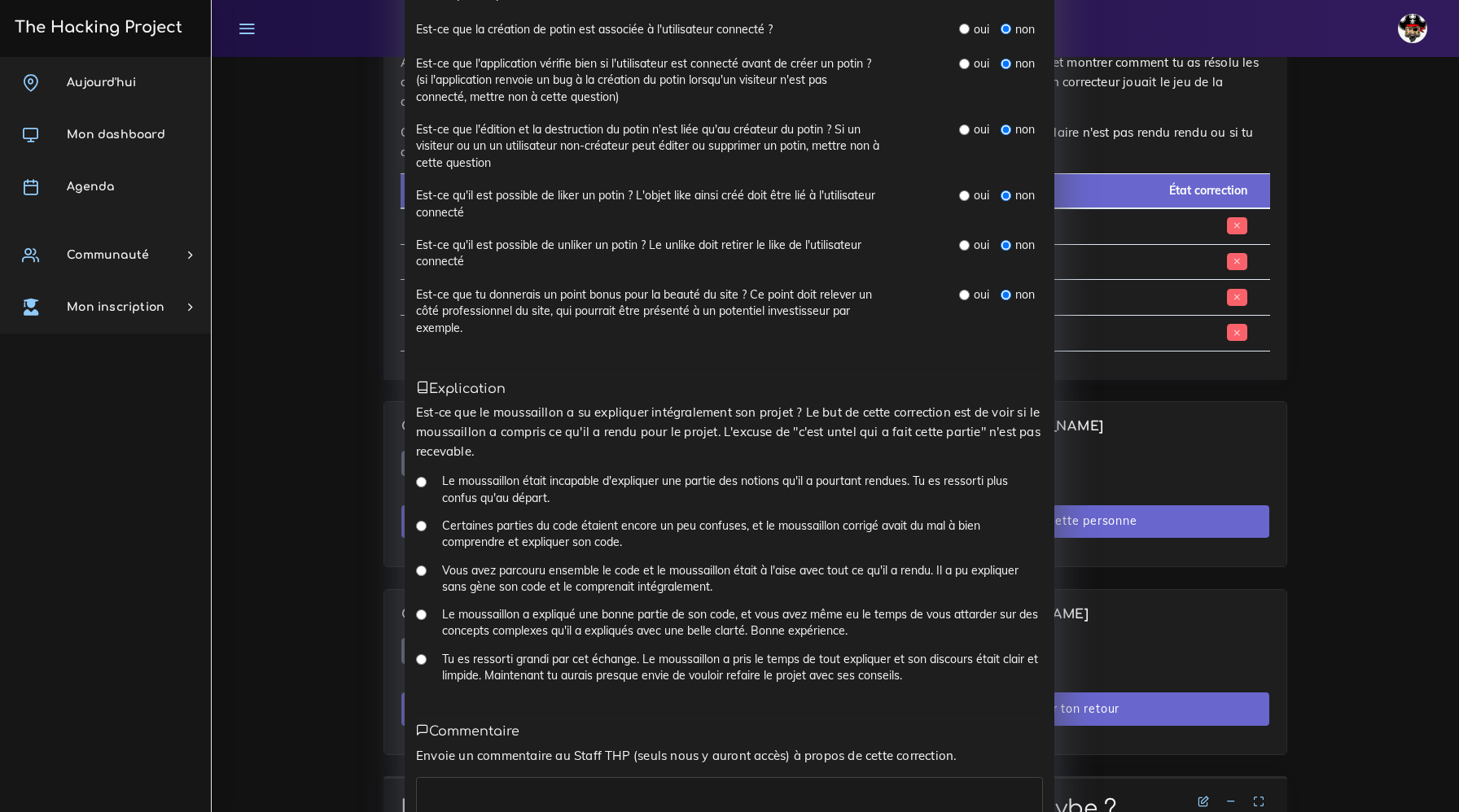
scroll to position [708, 0]
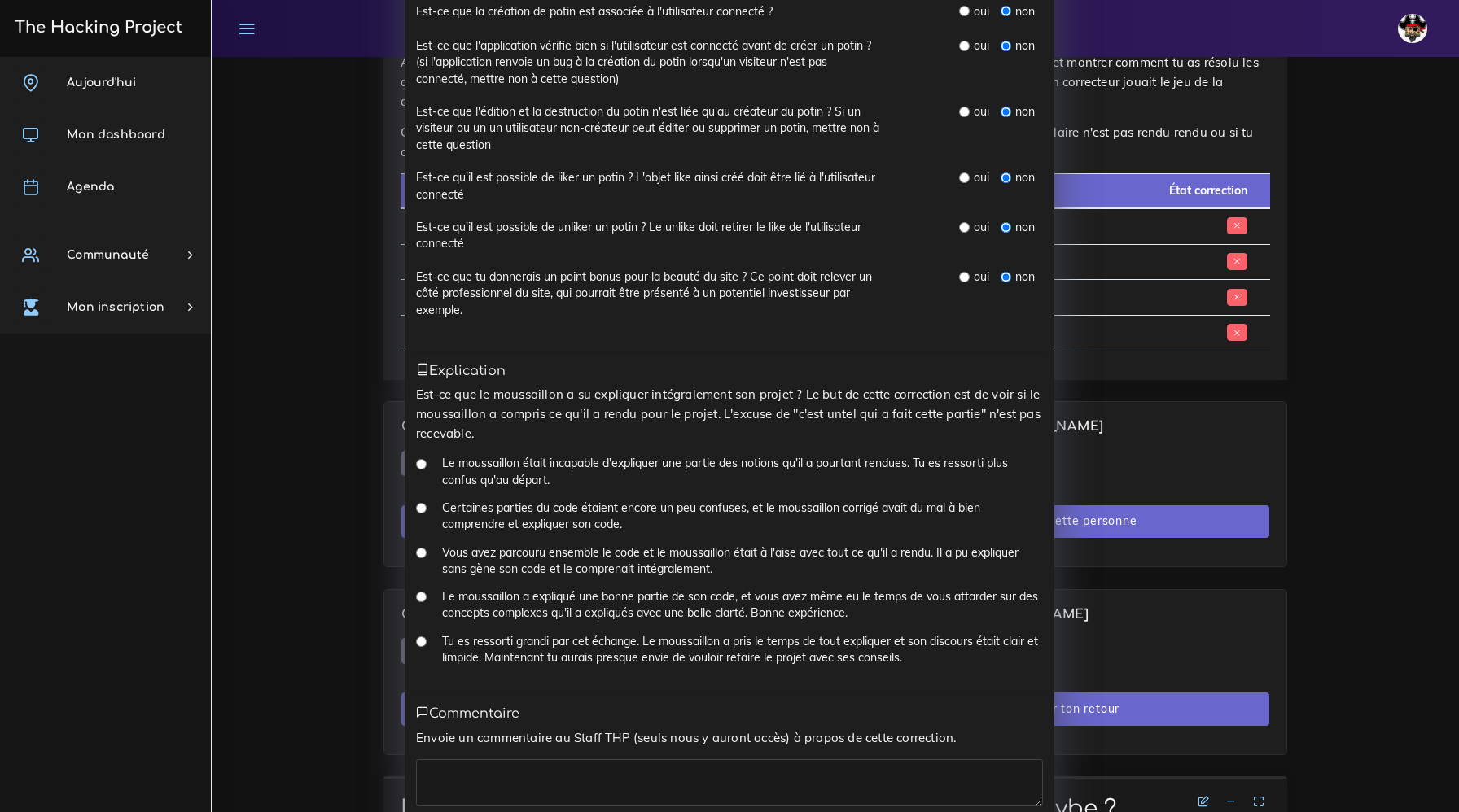
click at [424, 553] on input "Vous avez parcouru ensemble le code et le moussaillon était à l'aise avec tout …" at bounding box center [421, 552] width 10 height 10
radio input "true"
click at [512, 771] on textarea at bounding box center [729, 782] width 627 height 47
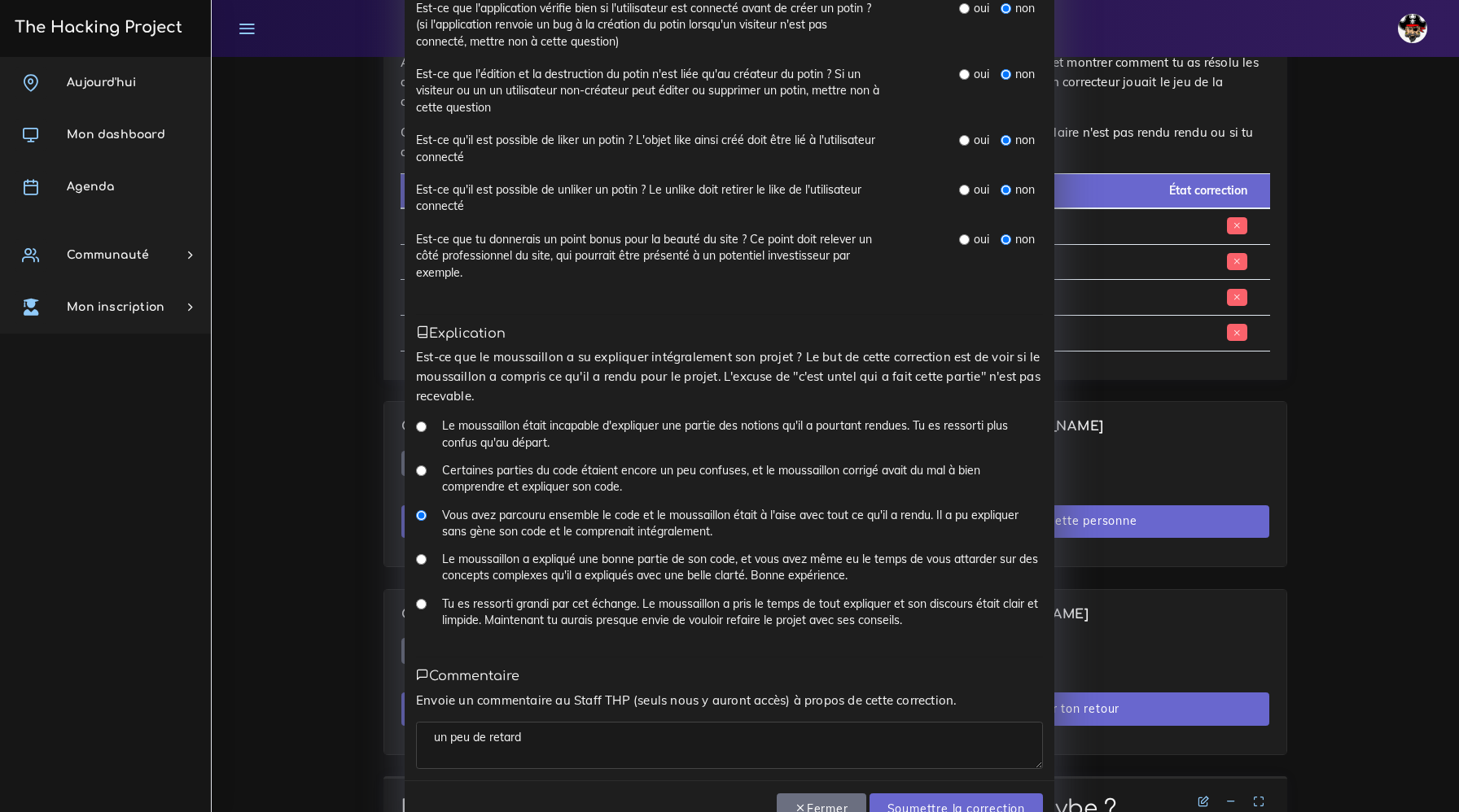
scroll to position [791, 0]
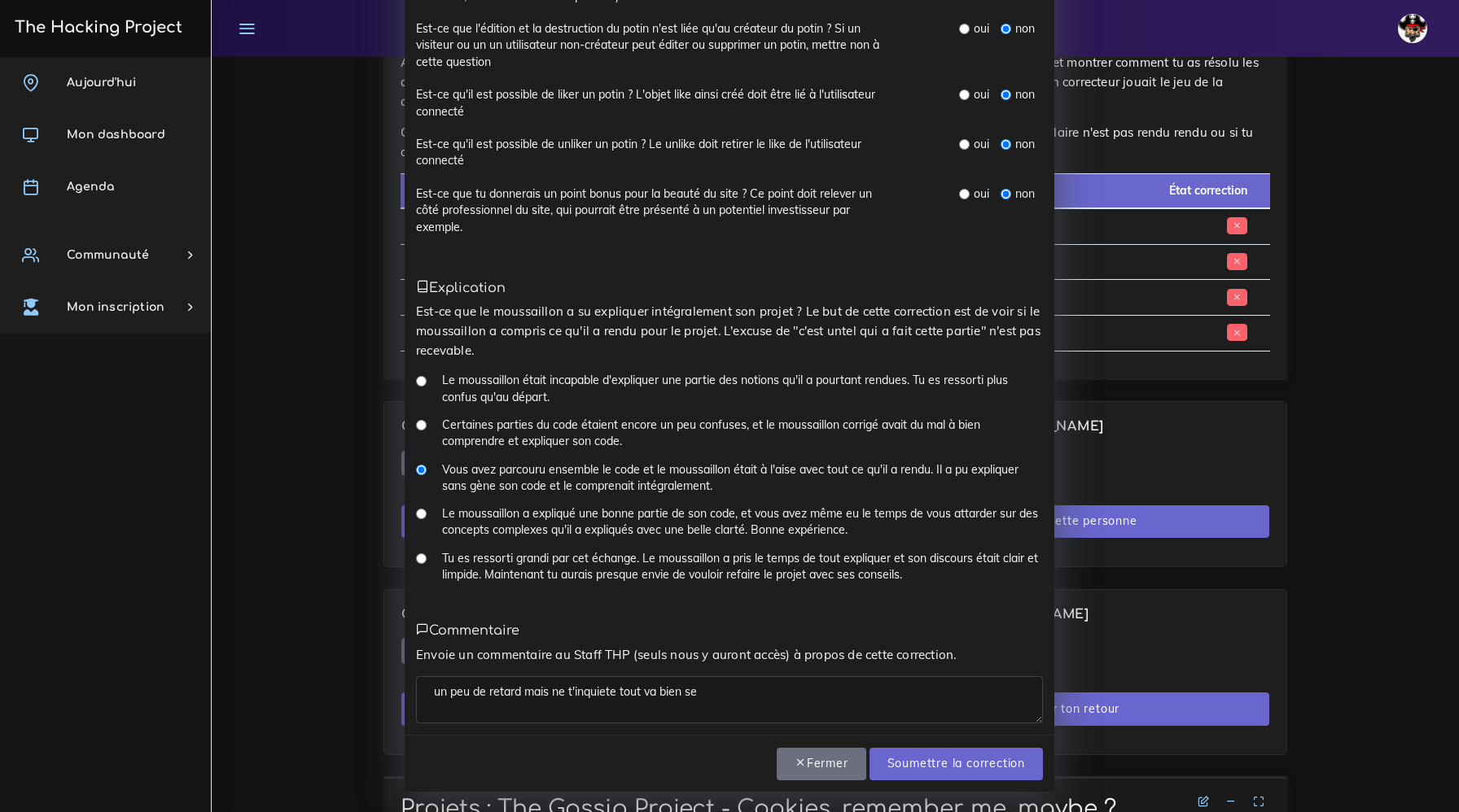
click at [591, 692] on textarea "un peu de retard mais ne t'inquiete tout va bien se" at bounding box center [729, 699] width 627 height 47
click at [745, 699] on textarea "un peu de retard mais ne t'inquiete tout va bien se" at bounding box center [729, 699] width 627 height 47
click at [604, 698] on textarea "un peu de retard mais ne t'inquiete tout va bien se passer" at bounding box center [729, 699] width 627 height 47
type textarea "un peu de retard mais ne t'inquiete tout va bien se passer"
click at [923, 765] on input "Soumettre la correction" at bounding box center [956, 765] width 173 height 33
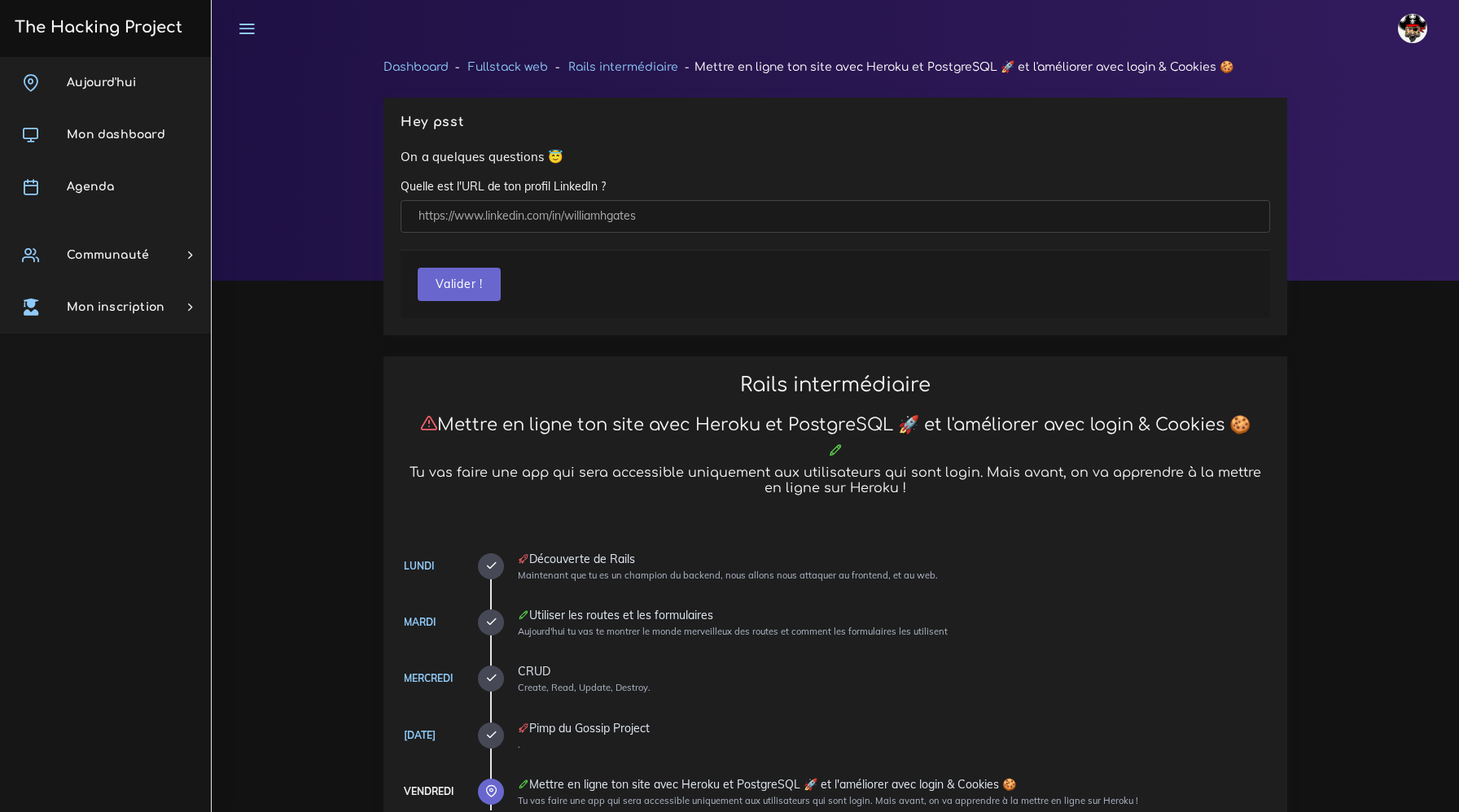
scroll to position [981, 0]
